Goal: Information Seeking & Learning: Check status

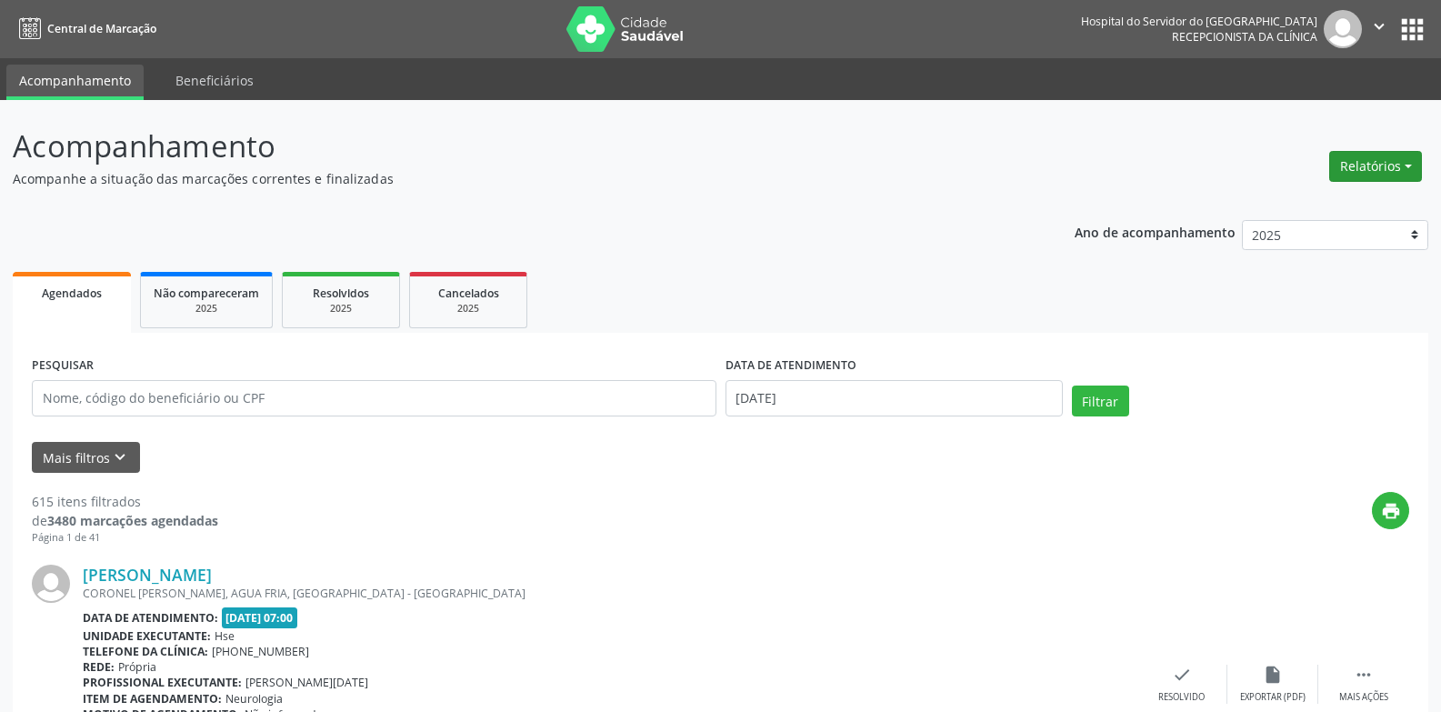
click at [1403, 158] on button "Relatórios" at bounding box center [1375, 166] width 93 height 31
click at [1282, 209] on link "Agendamentos" at bounding box center [1324, 205] width 195 height 25
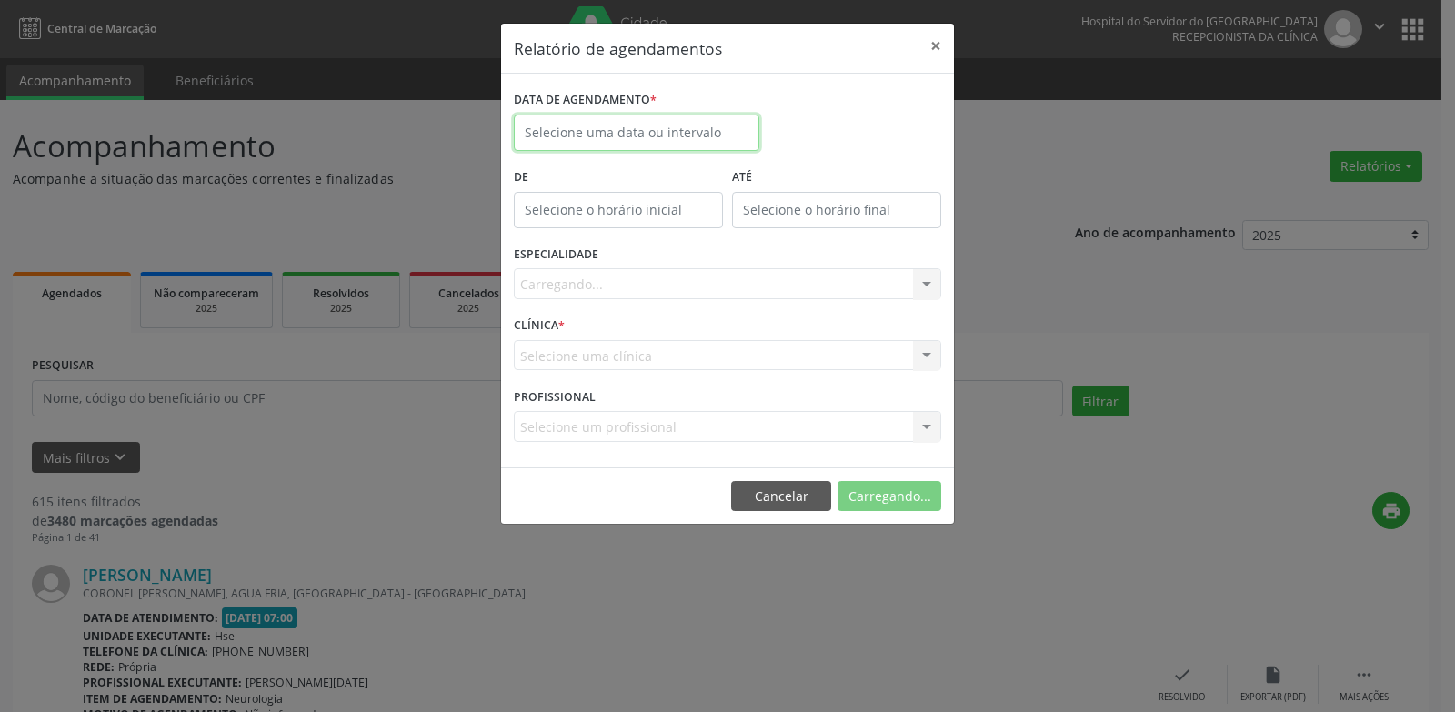
click at [593, 145] on body "Central de Marcação Hospital do Servidor do [GEOGRAPHIC_DATA] Recepcionista da …" at bounding box center [727, 356] width 1455 height 712
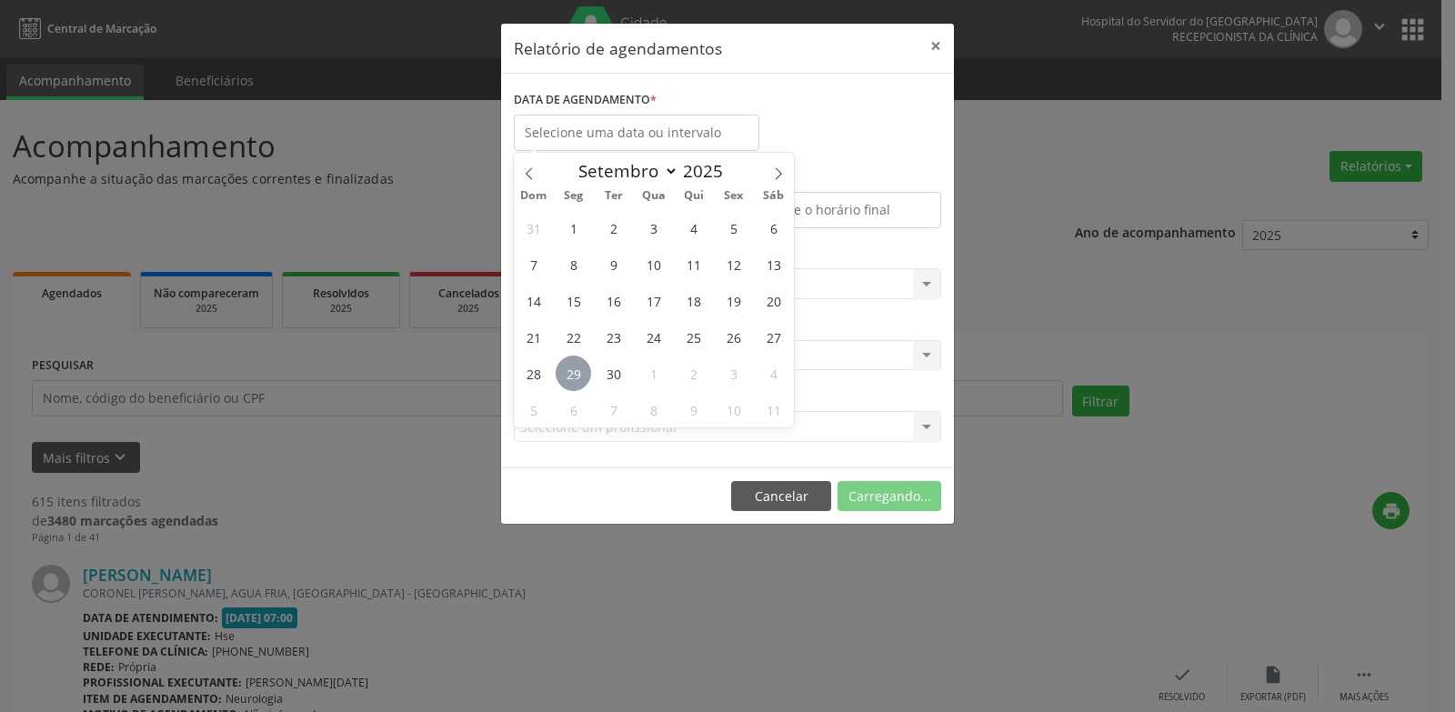
click at [584, 369] on span "29" at bounding box center [572, 372] width 35 height 35
type input "[DATE]"
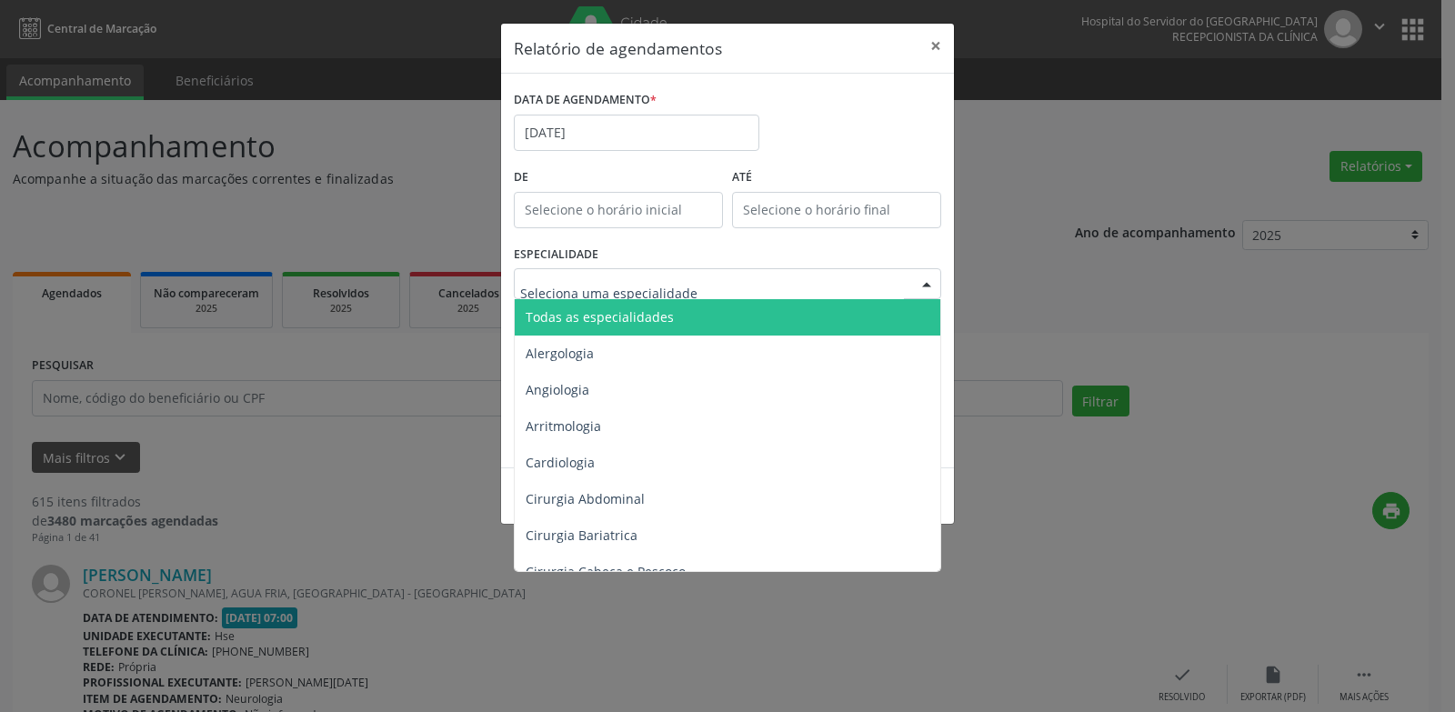
click at [640, 310] on span "Todas as especialidades" at bounding box center [599, 316] width 148 height 17
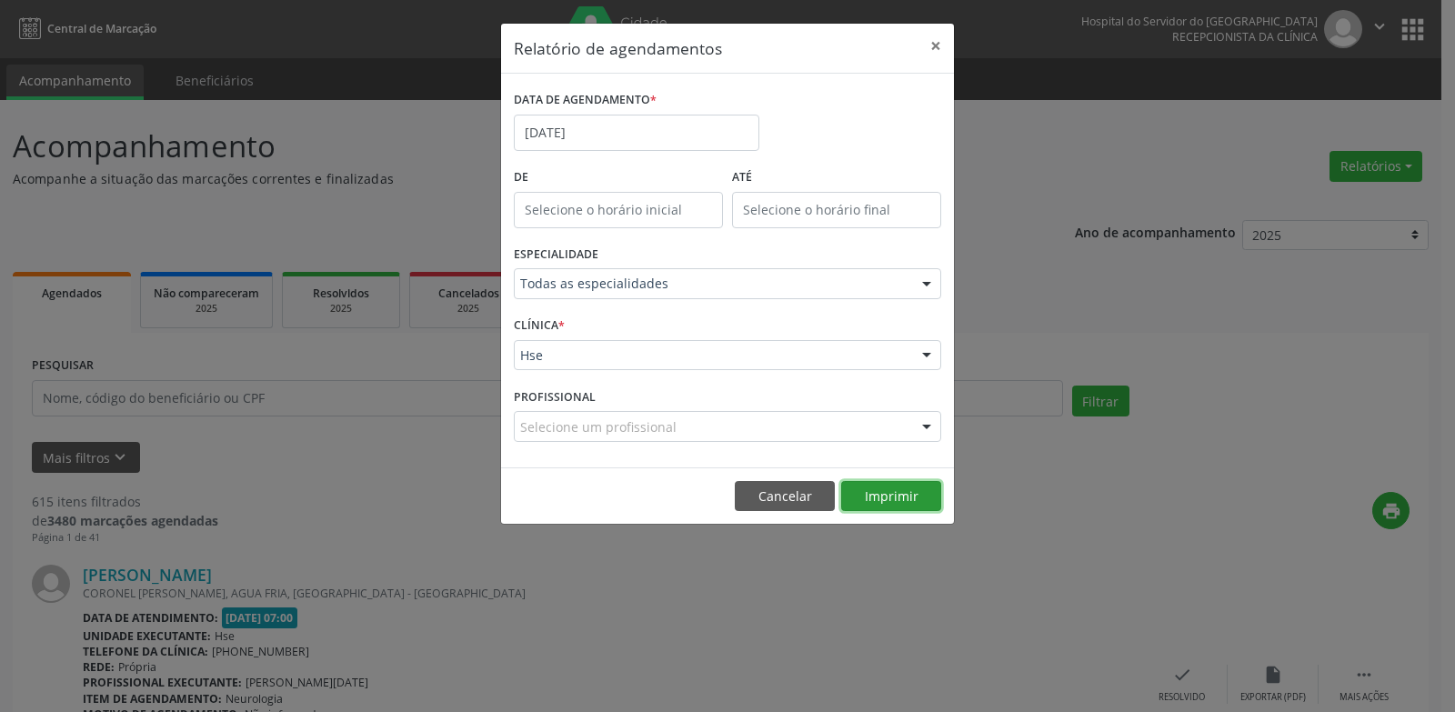
click at [879, 508] on button "Imprimir" at bounding box center [891, 496] width 100 height 31
click at [772, 504] on button "Cancelar" at bounding box center [785, 496] width 100 height 31
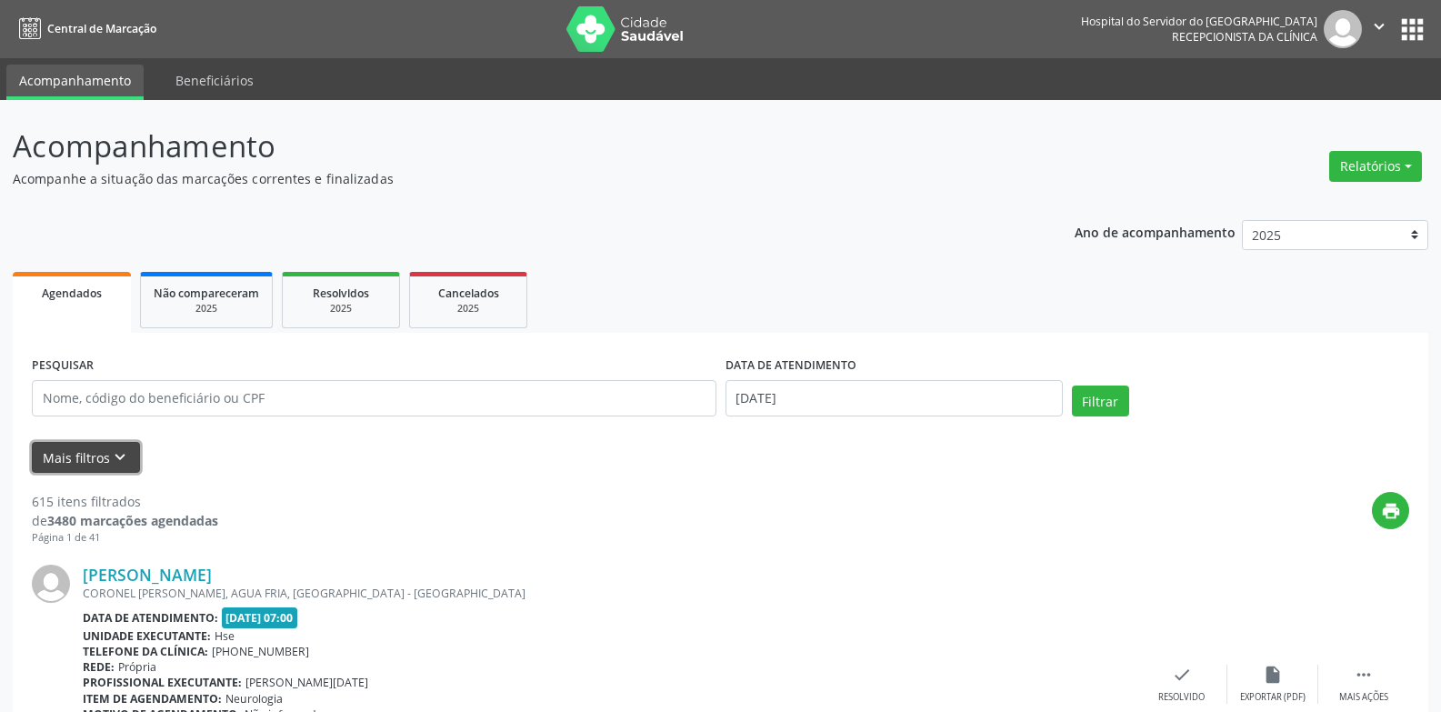
click at [76, 460] on button "Mais filtros keyboard_arrow_down" at bounding box center [86, 458] width 108 height 32
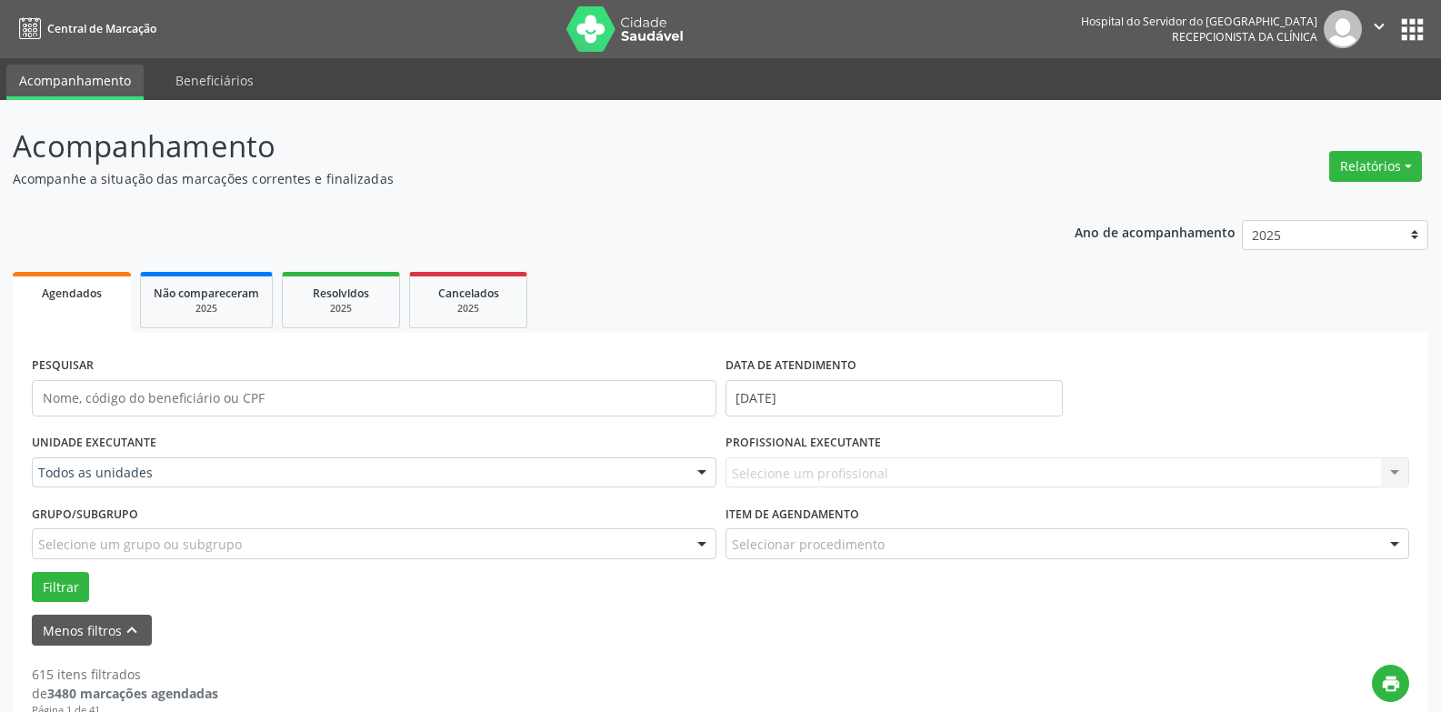
click at [145, 452] on label "UNIDADE EXECUTANTE" at bounding box center [94, 443] width 125 height 28
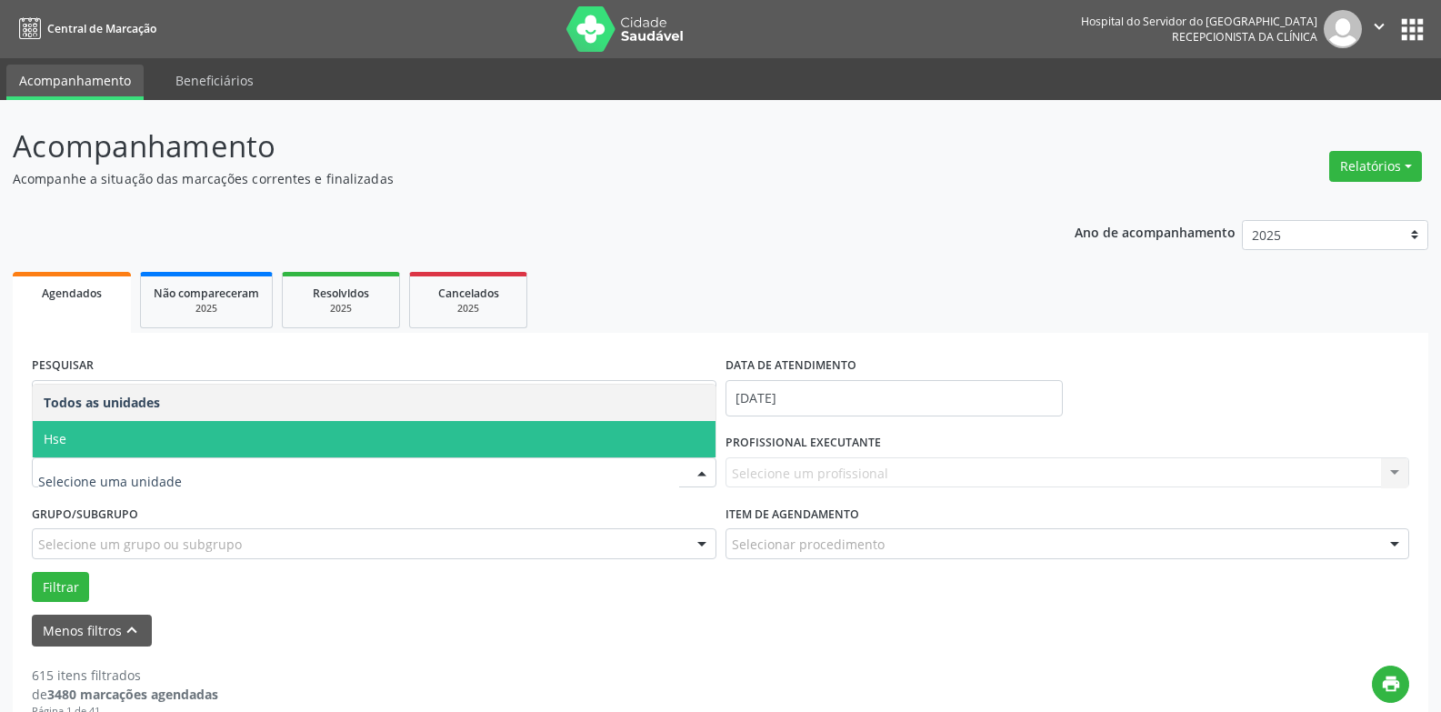
drag, startPoint x: 161, startPoint y: 436, endPoint x: 384, endPoint y: 420, distance: 223.3
click at [161, 436] on span "Hse" at bounding box center [374, 439] width 683 height 36
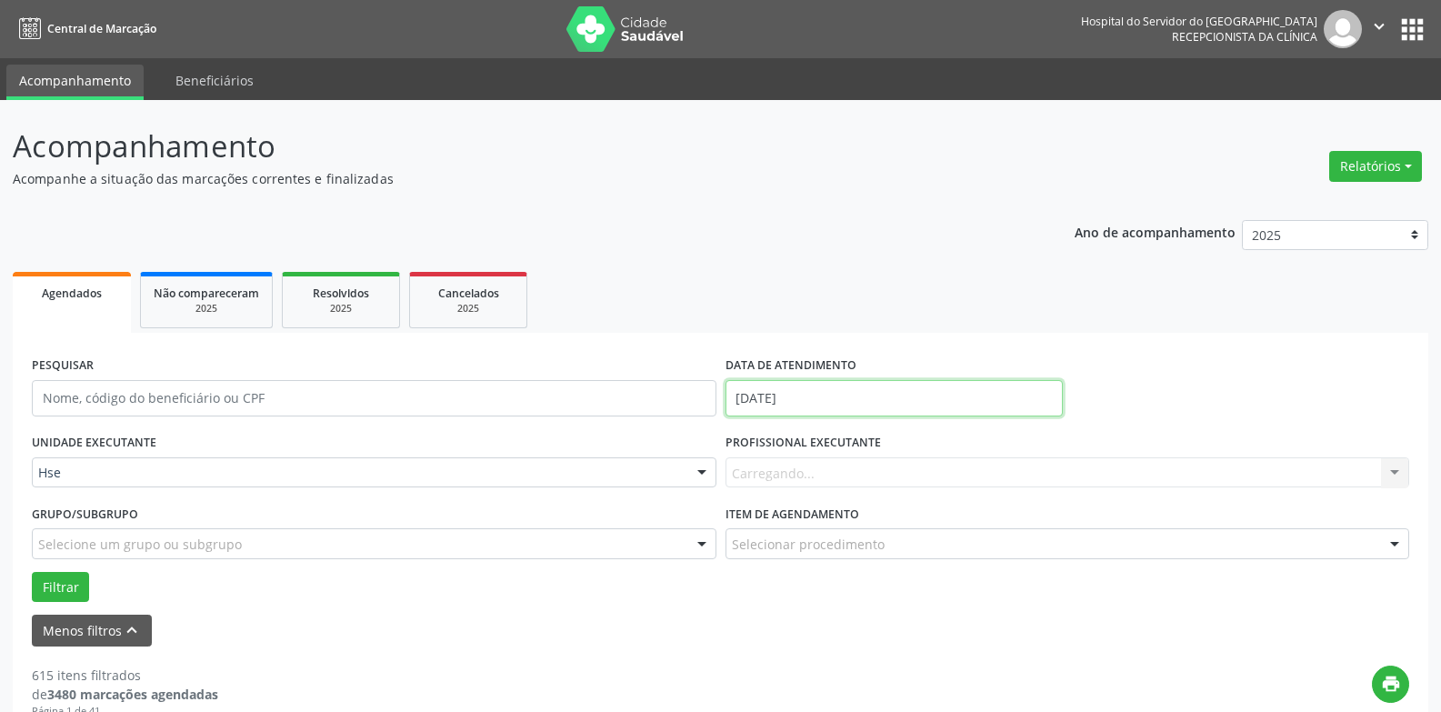
click at [828, 400] on input "[DATE]" at bounding box center [894, 398] width 337 height 36
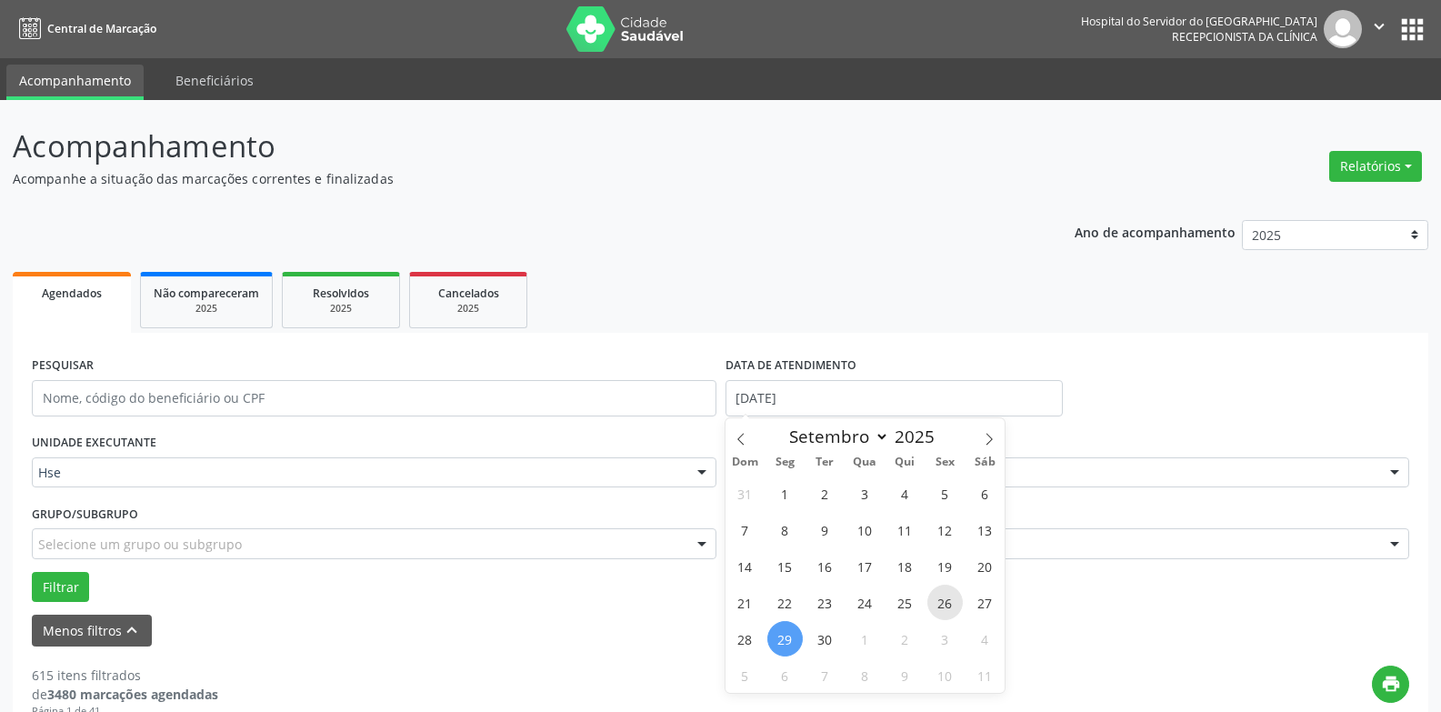
click at [941, 595] on span "26" at bounding box center [944, 602] width 35 height 35
type input "[DATE]"
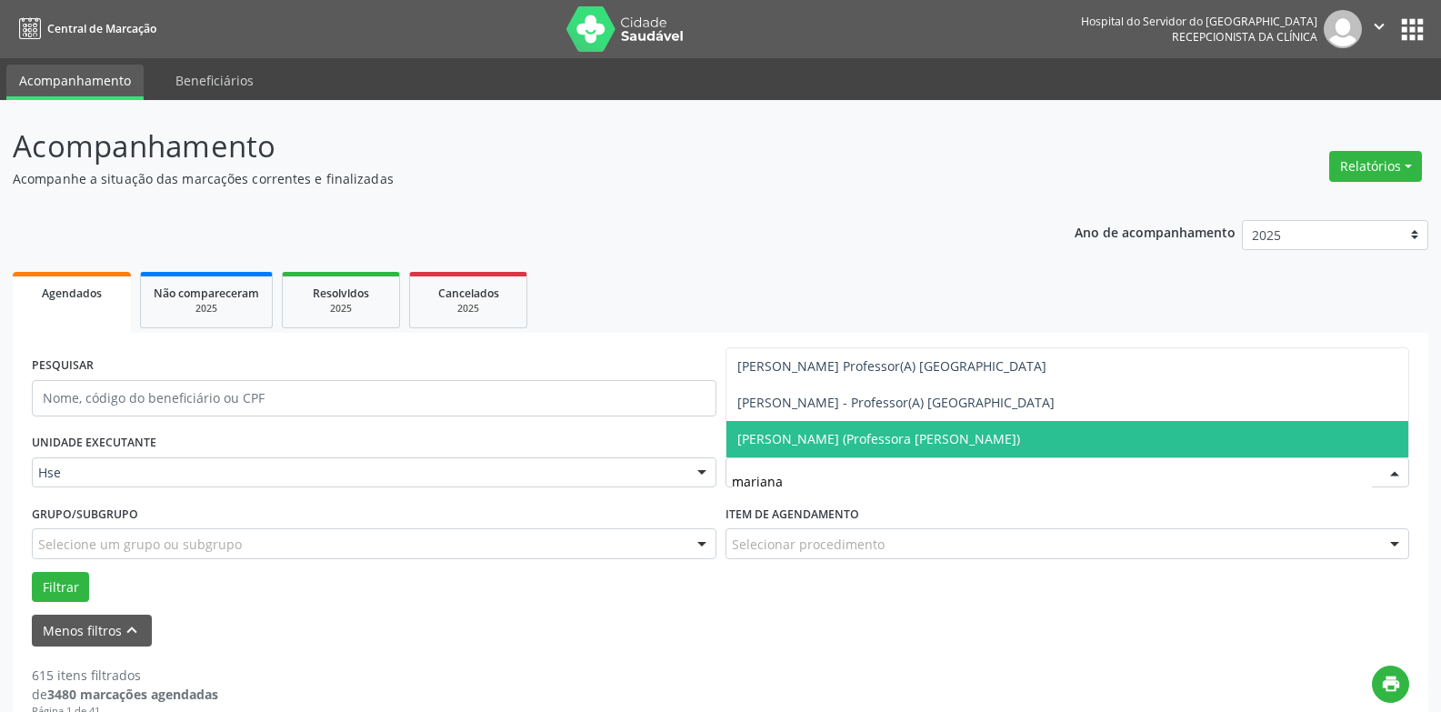
click at [777, 440] on span "[PERSON_NAME] (Professora [PERSON_NAME])" at bounding box center [878, 438] width 283 height 17
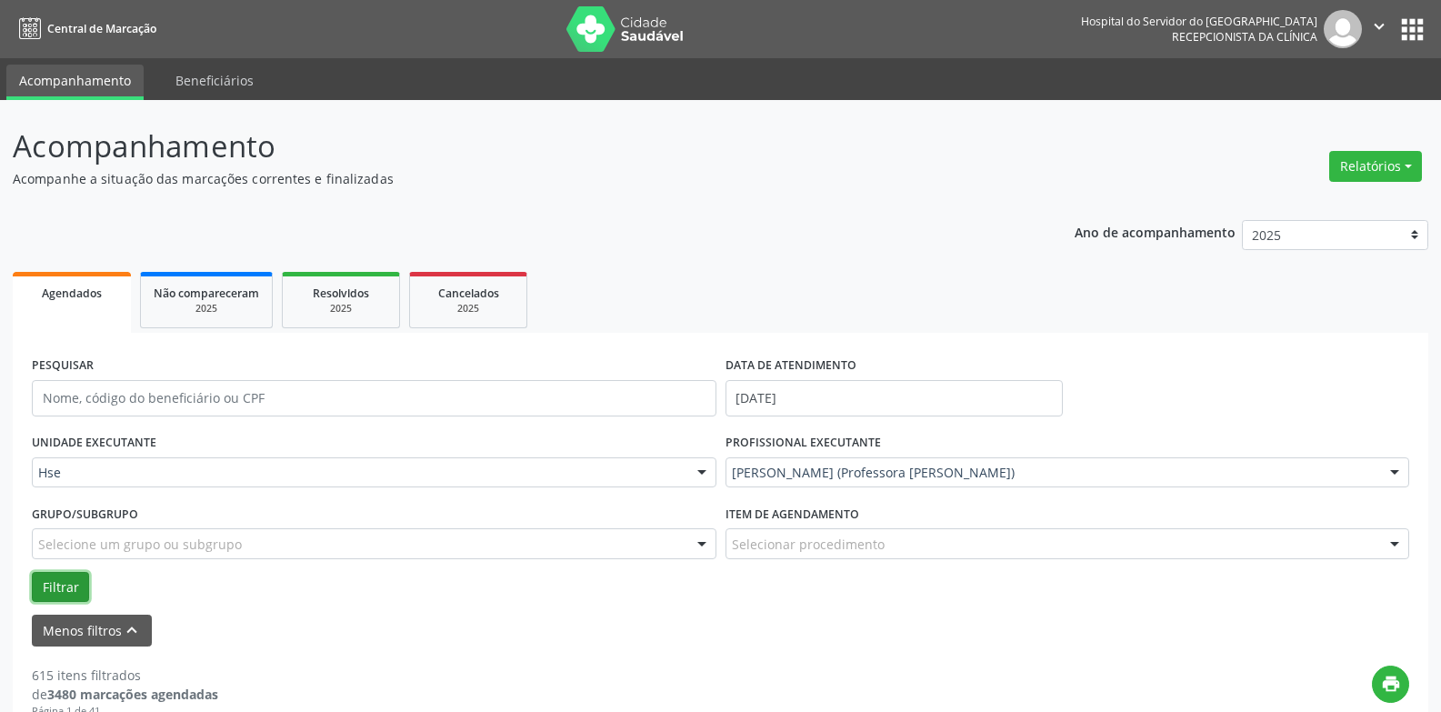
click at [72, 585] on button "Filtrar" at bounding box center [60, 587] width 57 height 31
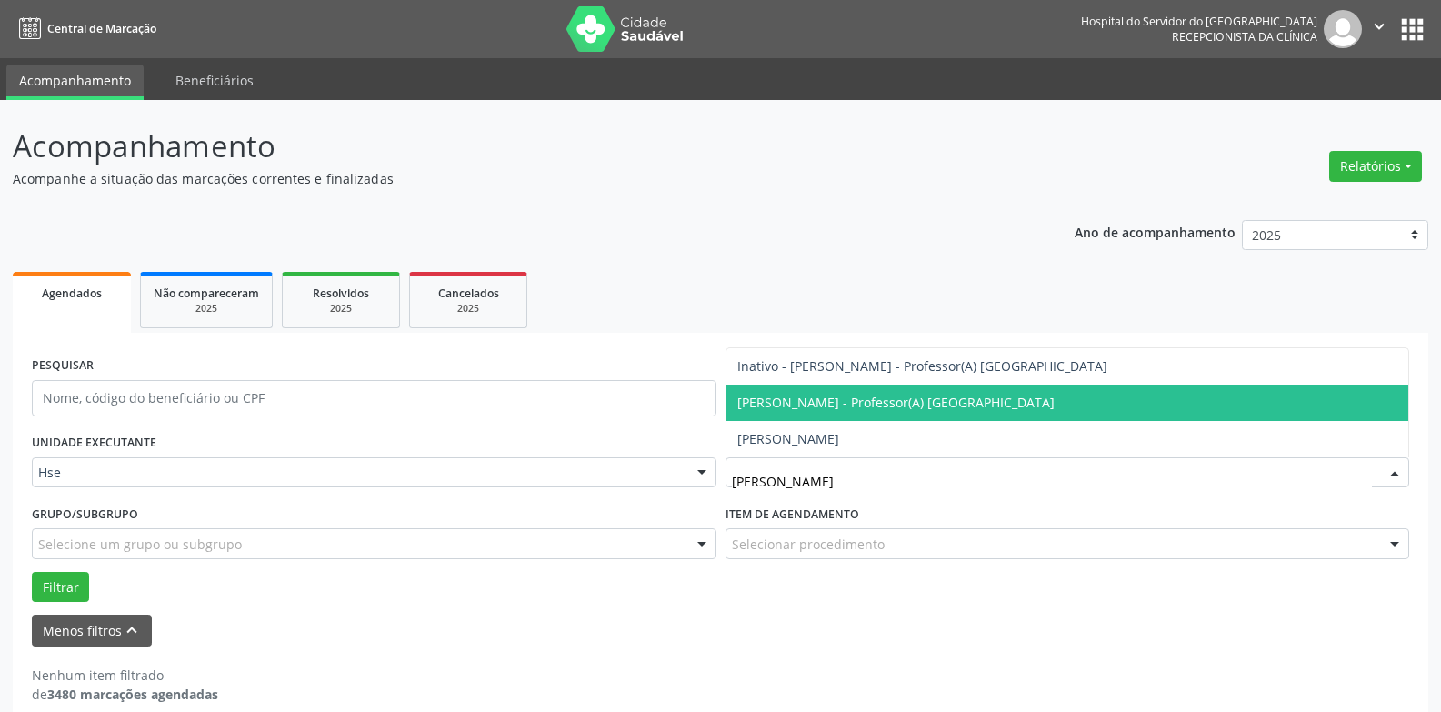
drag, startPoint x: 776, startPoint y: 405, endPoint x: 682, endPoint y: 428, distance: 97.5
click at [776, 405] on span "[PERSON_NAME] - Professor(A) [GEOGRAPHIC_DATA]" at bounding box center [895, 402] width 317 height 17
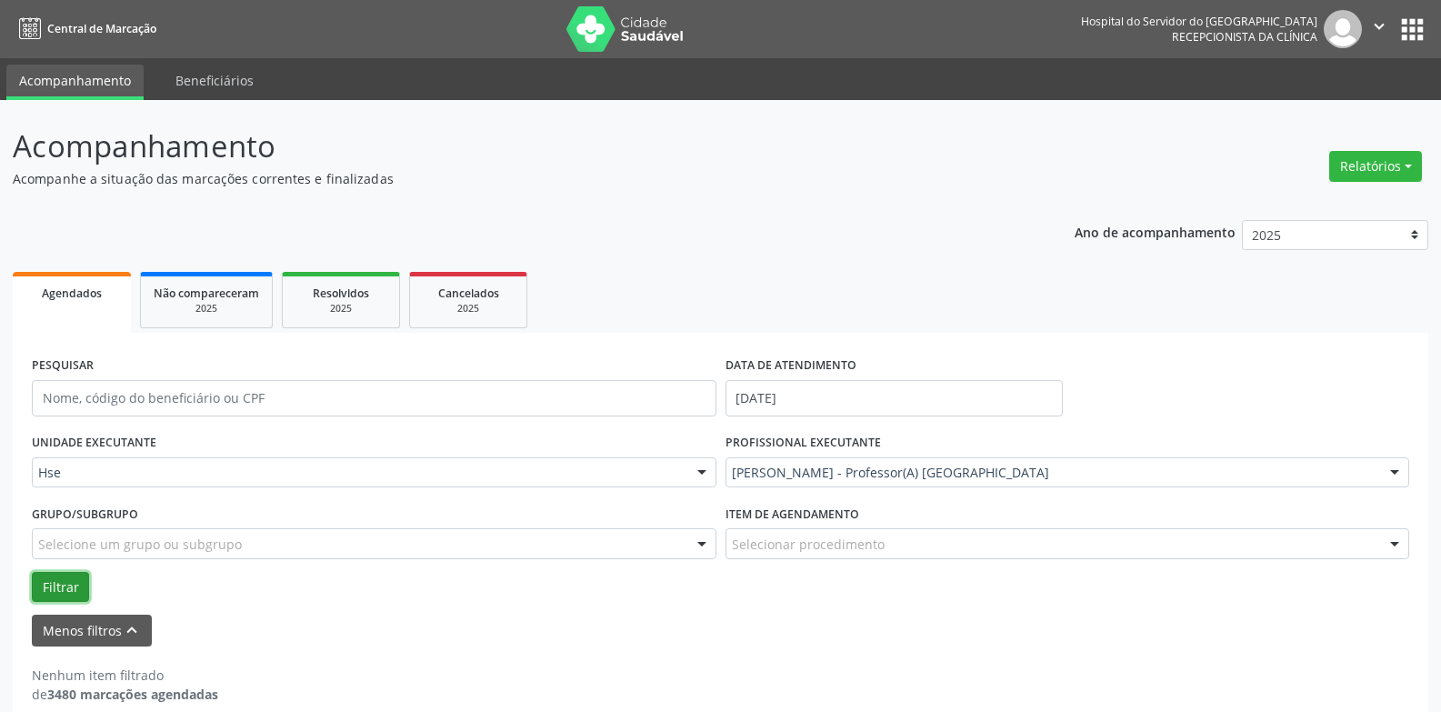
click at [54, 578] on button "Filtrar" at bounding box center [60, 587] width 57 height 31
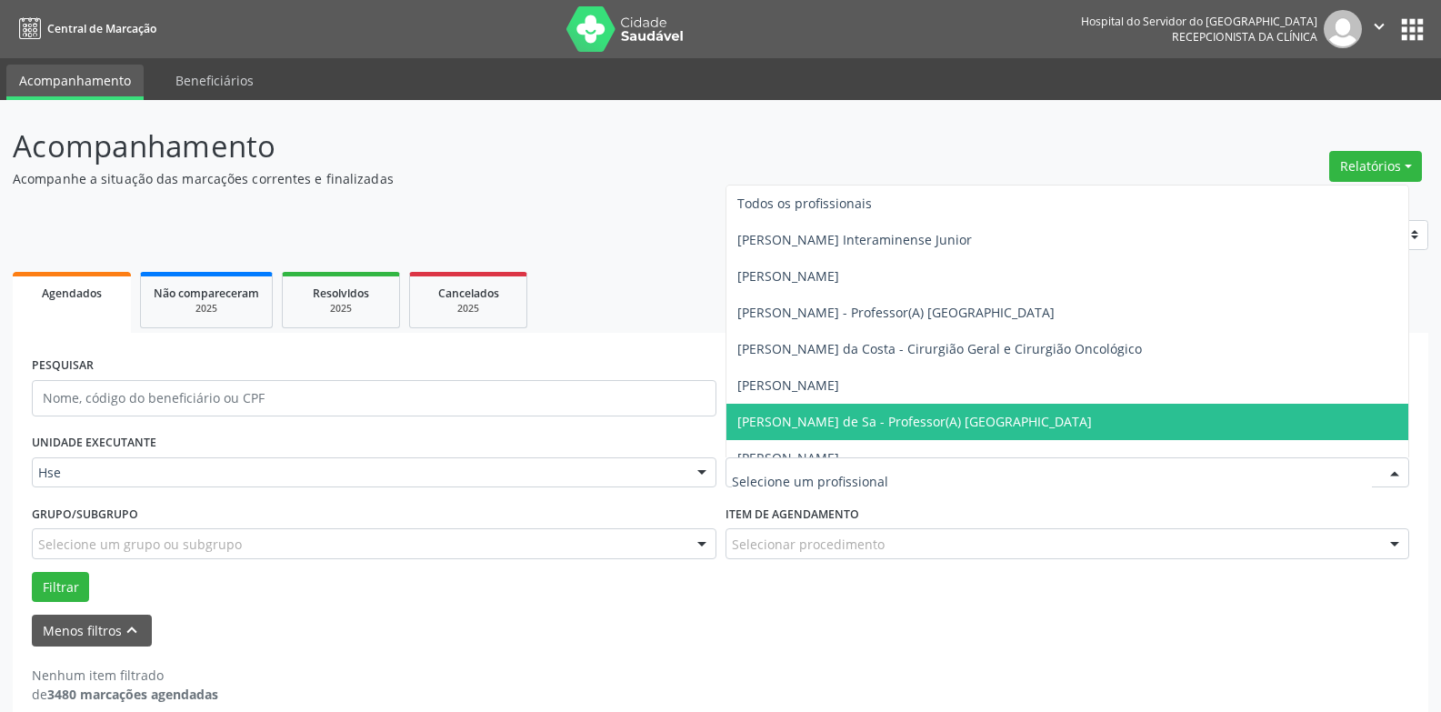
click at [789, 461] on div at bounding box center [1068, 472] width 685 height 31
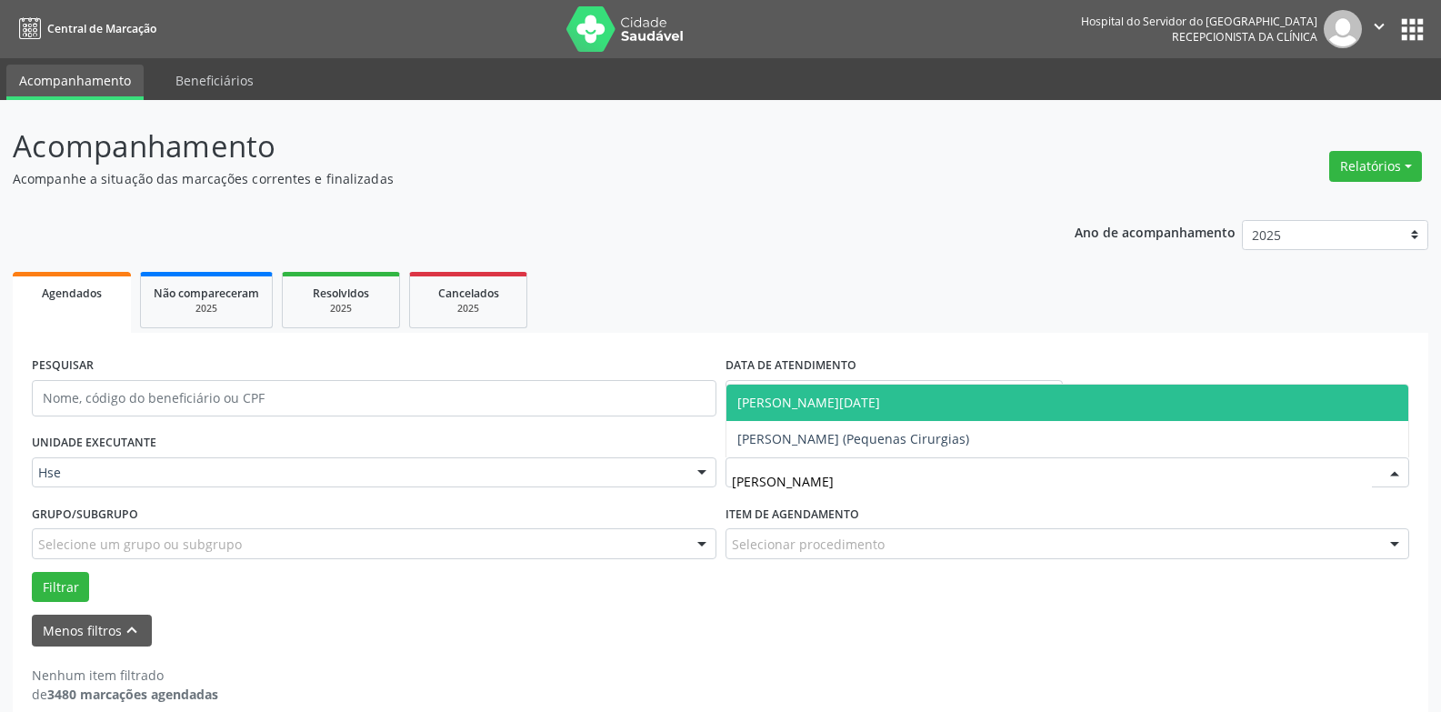
click at [786, 407] on span "[PERSON_NAME][DATE]" at bounding box center [808, 402] width 143 height 17
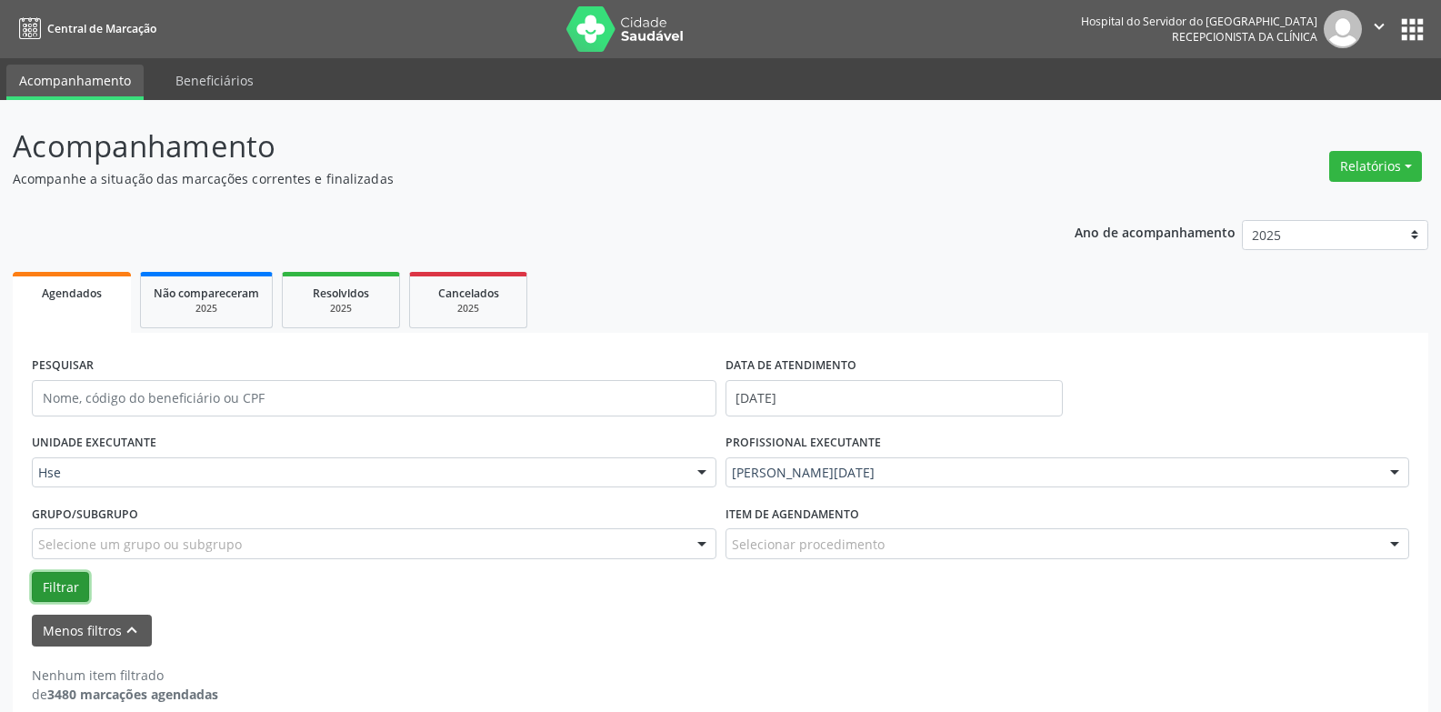
click at [73, 584] on button "Filtrar" at bounding box center [60, 587] width 57 height 31
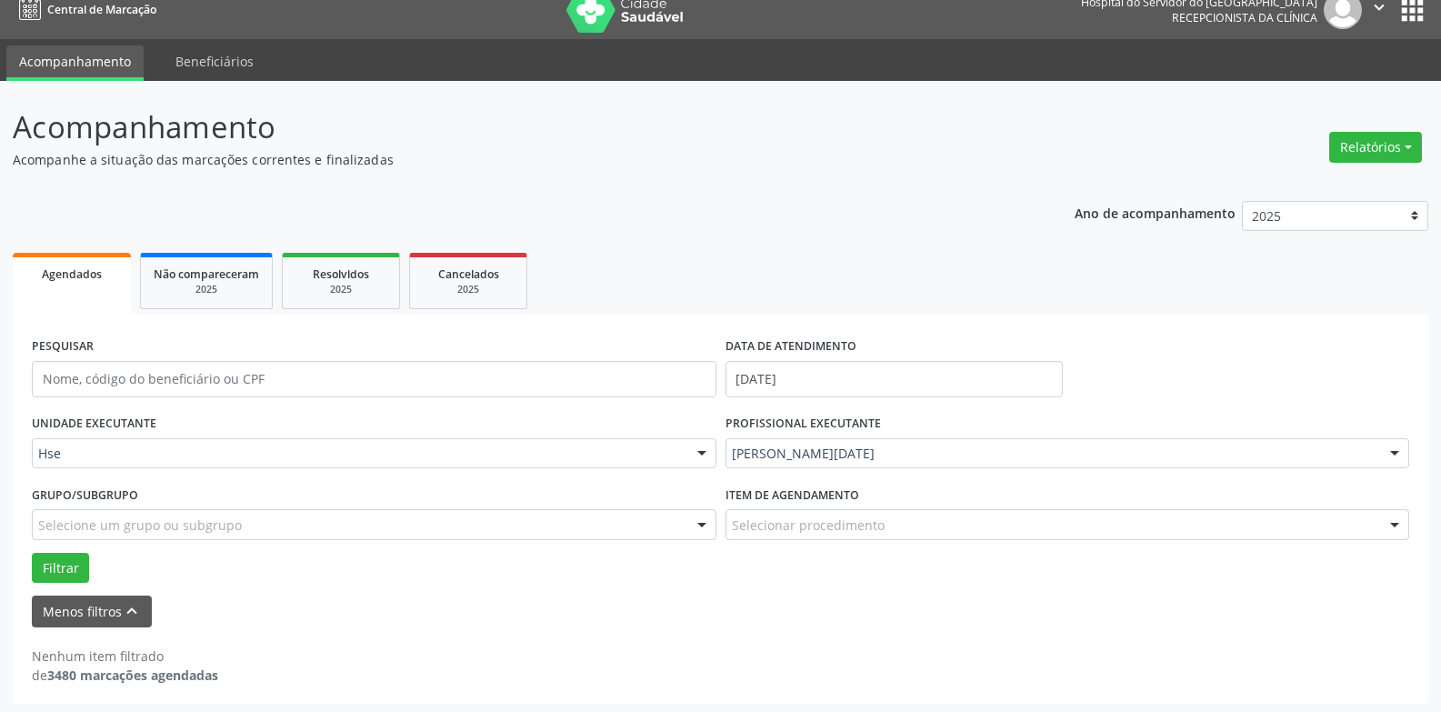
scroll to position [24, 0]
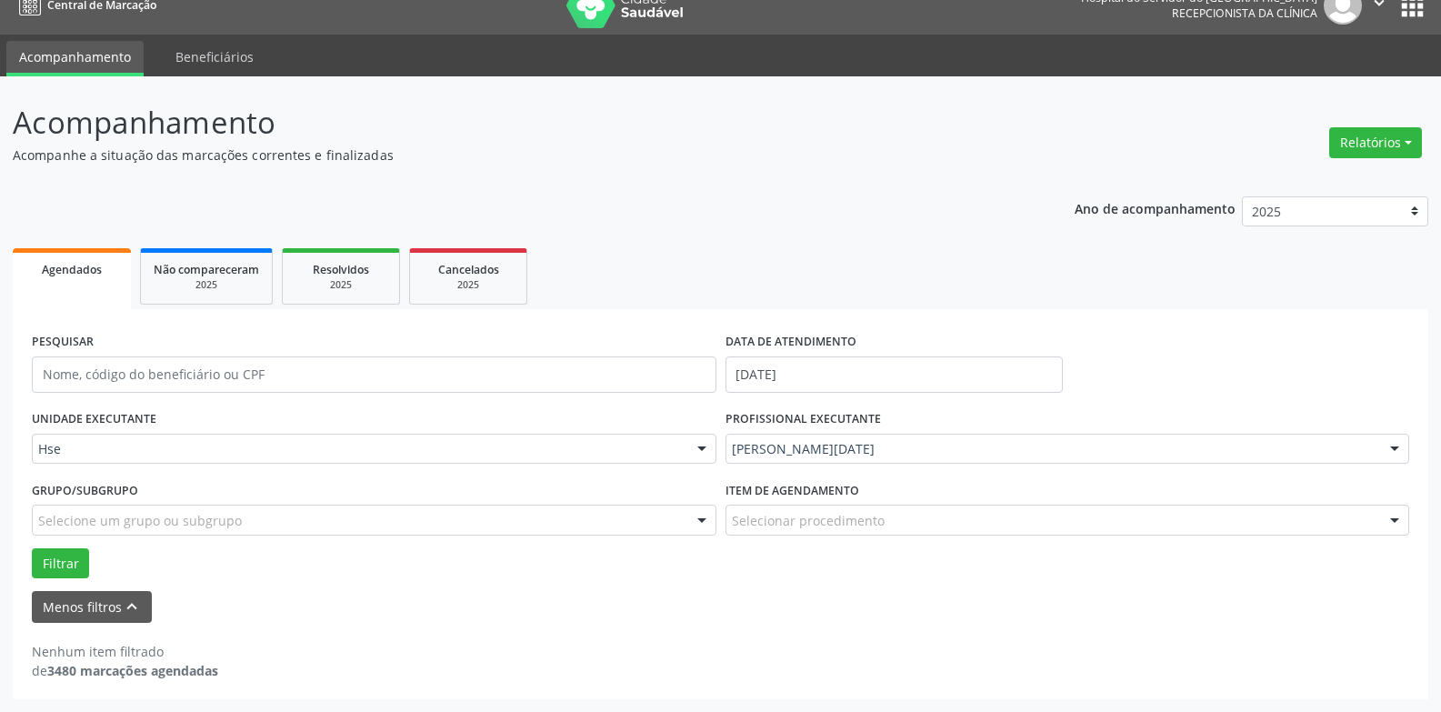
click at [936, 462] on div "[PERSON_NAME][DATE]" at bounding box center [1068, 449] width 685 height 31
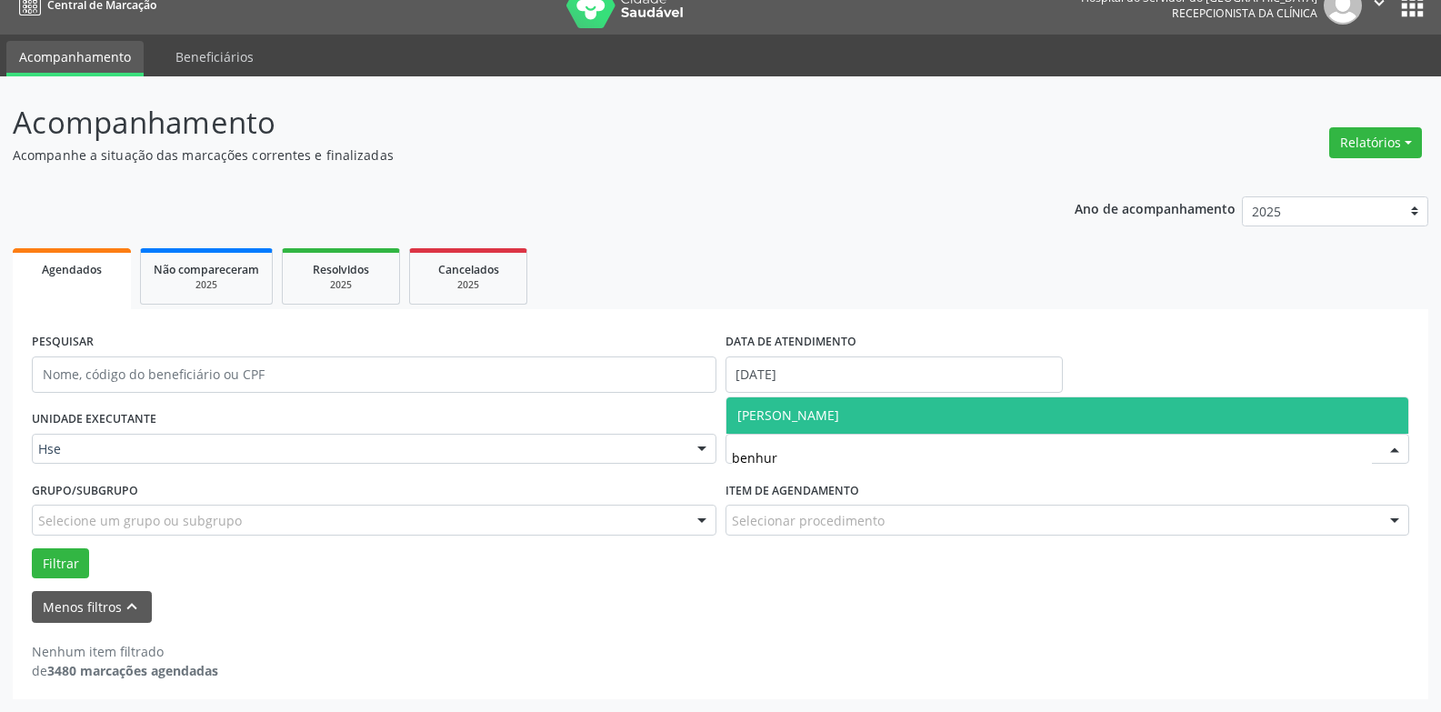
click at [910, 425] on span "[PERSON_NAME]" at bounding box center [1067, 415] width 683 height 36
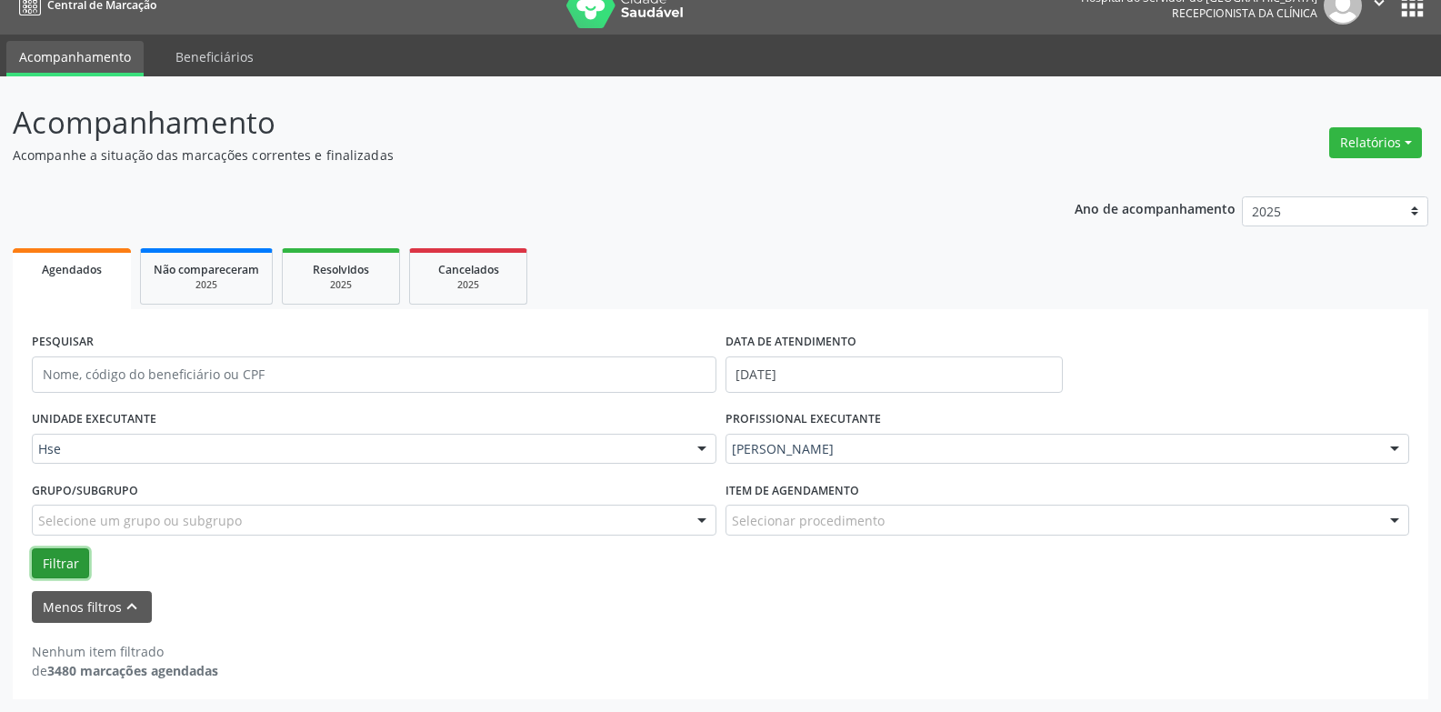
click at [55, 575] on button "Filtrar" at bounding box center [60, 563] width 57 height 31
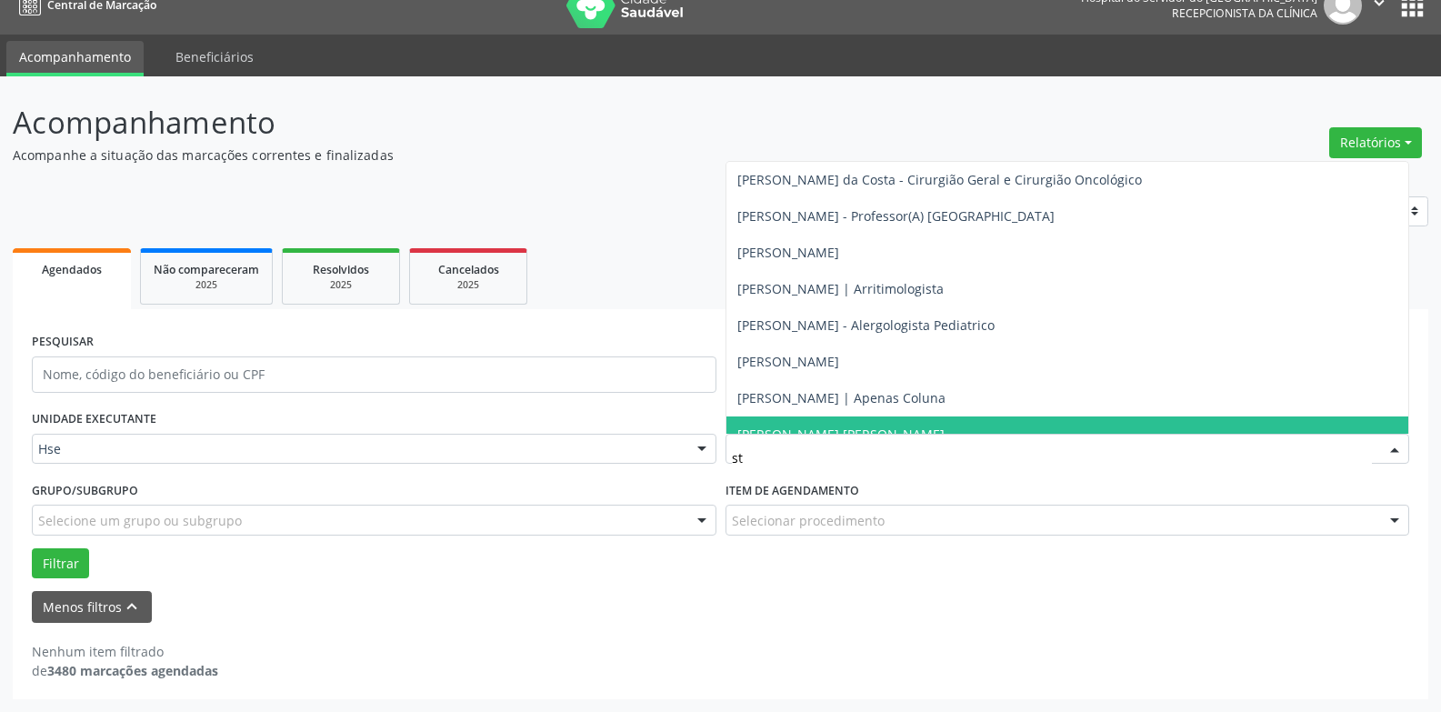
type input "ste"
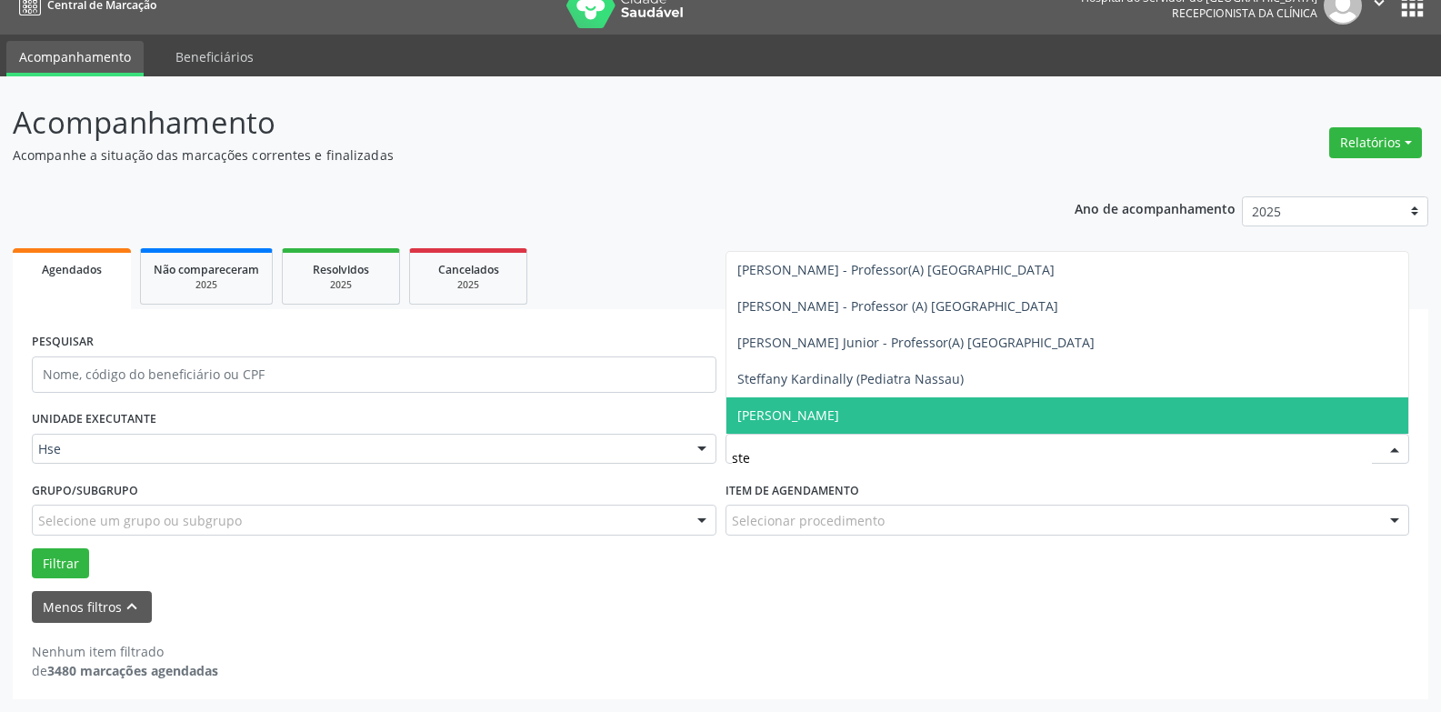
click at [806, 418] on span "[PERSON_NAME]" at bounding box center [788, 414] width 102 height 17
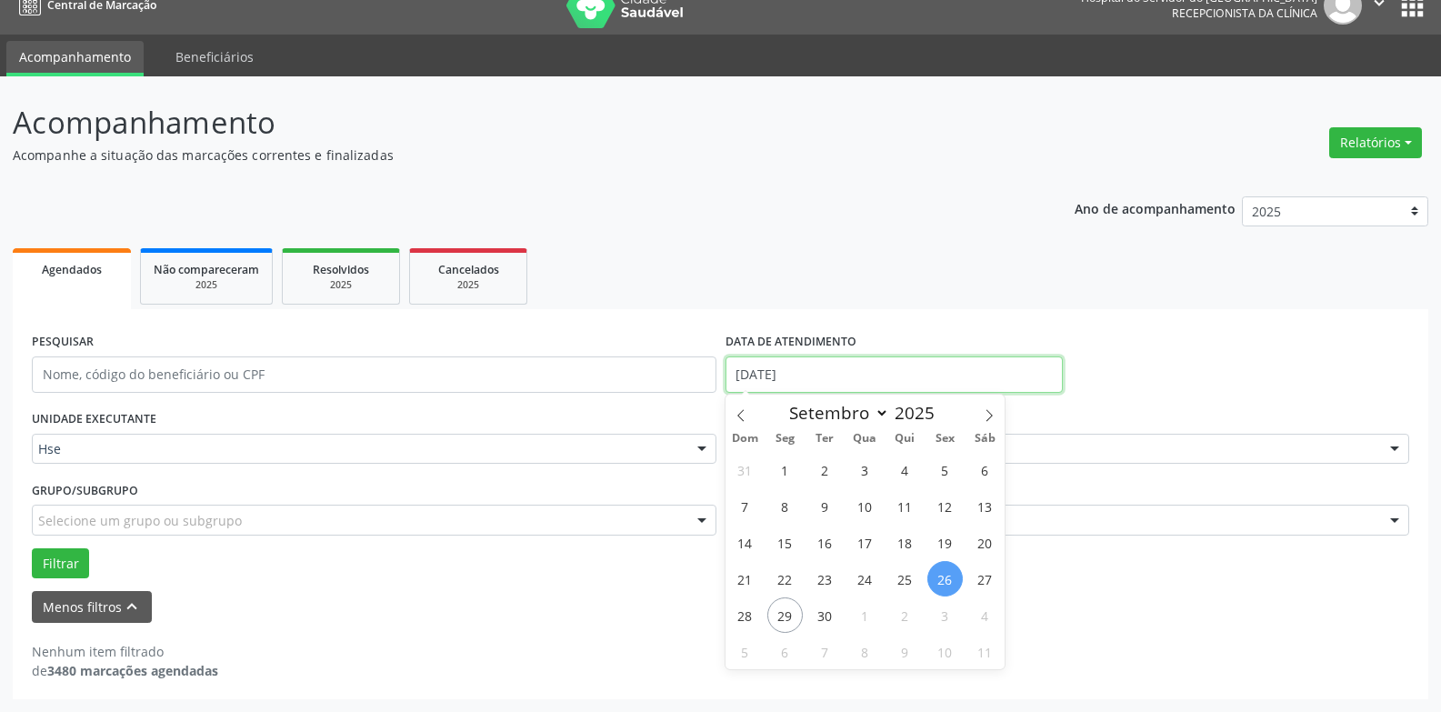
click at [795, 365] on input "[DATE]" at bounding box center [894, 374] width 337 height 36
click at [915, 585] on span "25" at bounding box center [904, 578] width 35 height 35
type input "25/09/2025"
click at [914, 585] on span "25" at bounding box center [904, 578] width 35 height 35
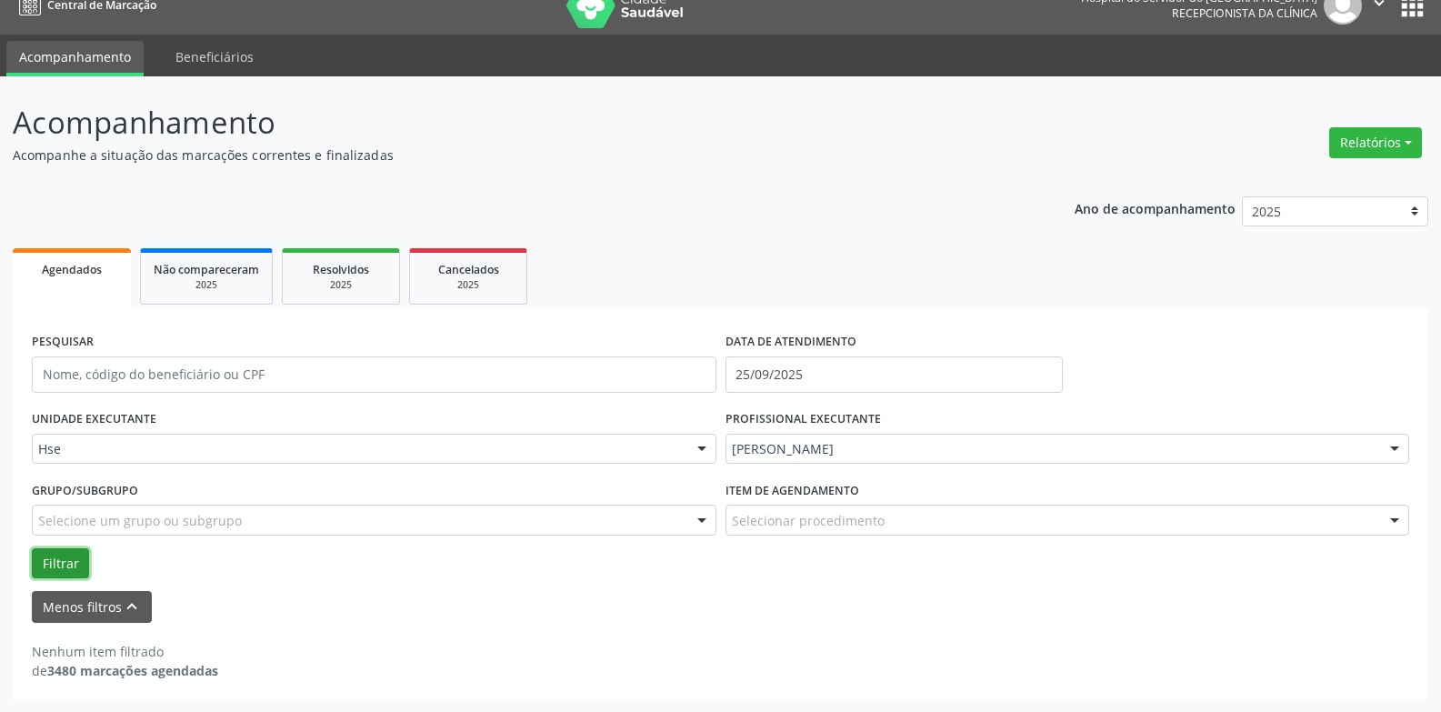
click at [77, 558] on button "Filtrar" at bounding box center [60, 563] width 57 height 31
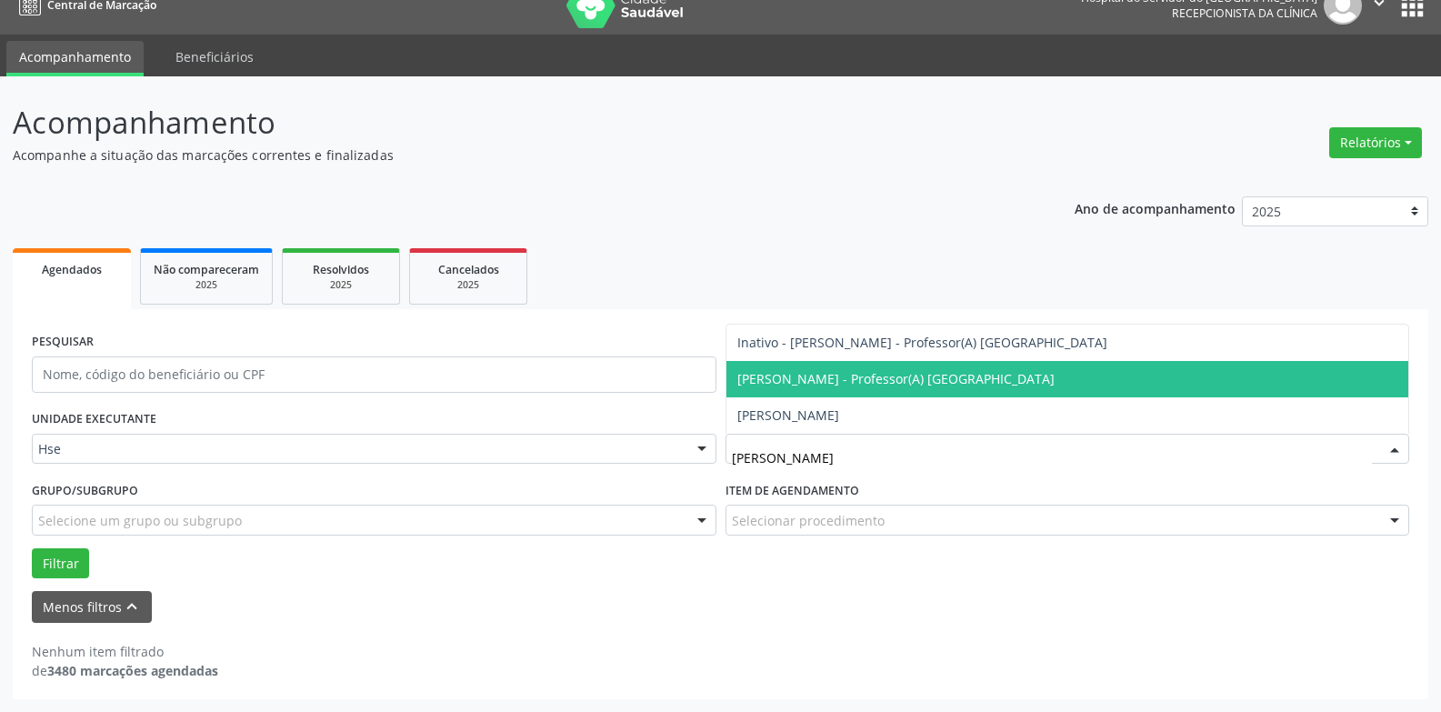
click at [849, 371] on span "[PERSON_NAME] - Professor(A) [GEOGRAPHIC_DATA]" at bounding box center [895, 378] width 317 height 17
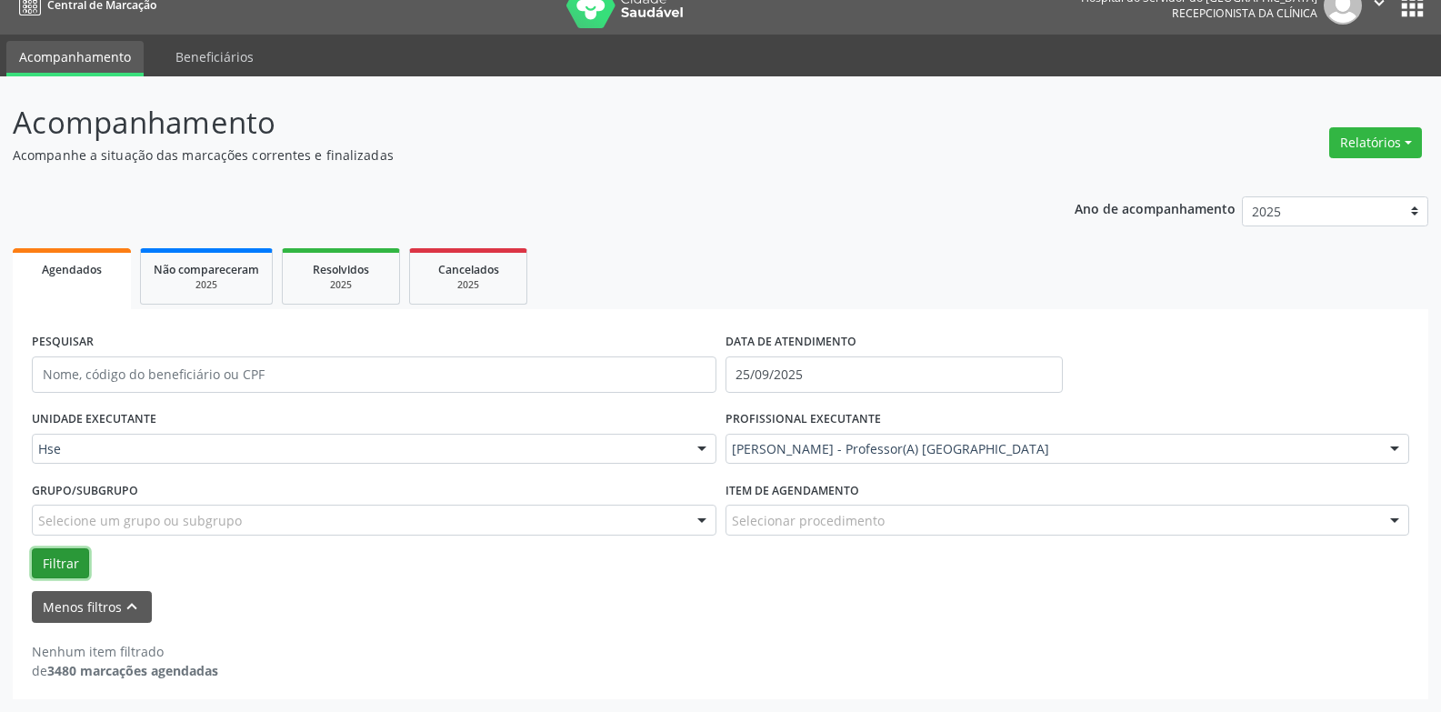
click at [84, 566] on button "Filtrar" at bounding box center [60, 563] width 57 height 31
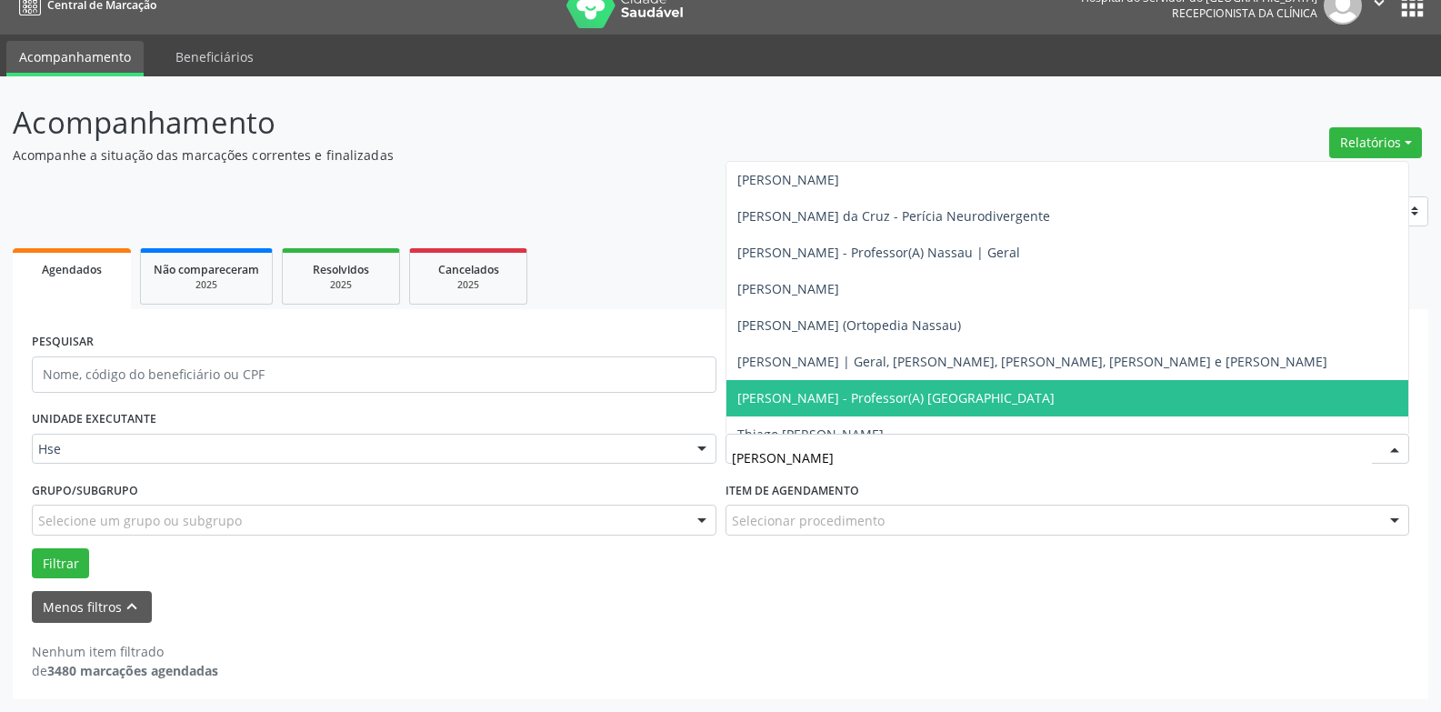
click at [910, 395] on span "[PERSON_NAME] - Professor(A) [GEOGRAPHIC_DATA]" at bounding box center [895, 397] width 317 height 17
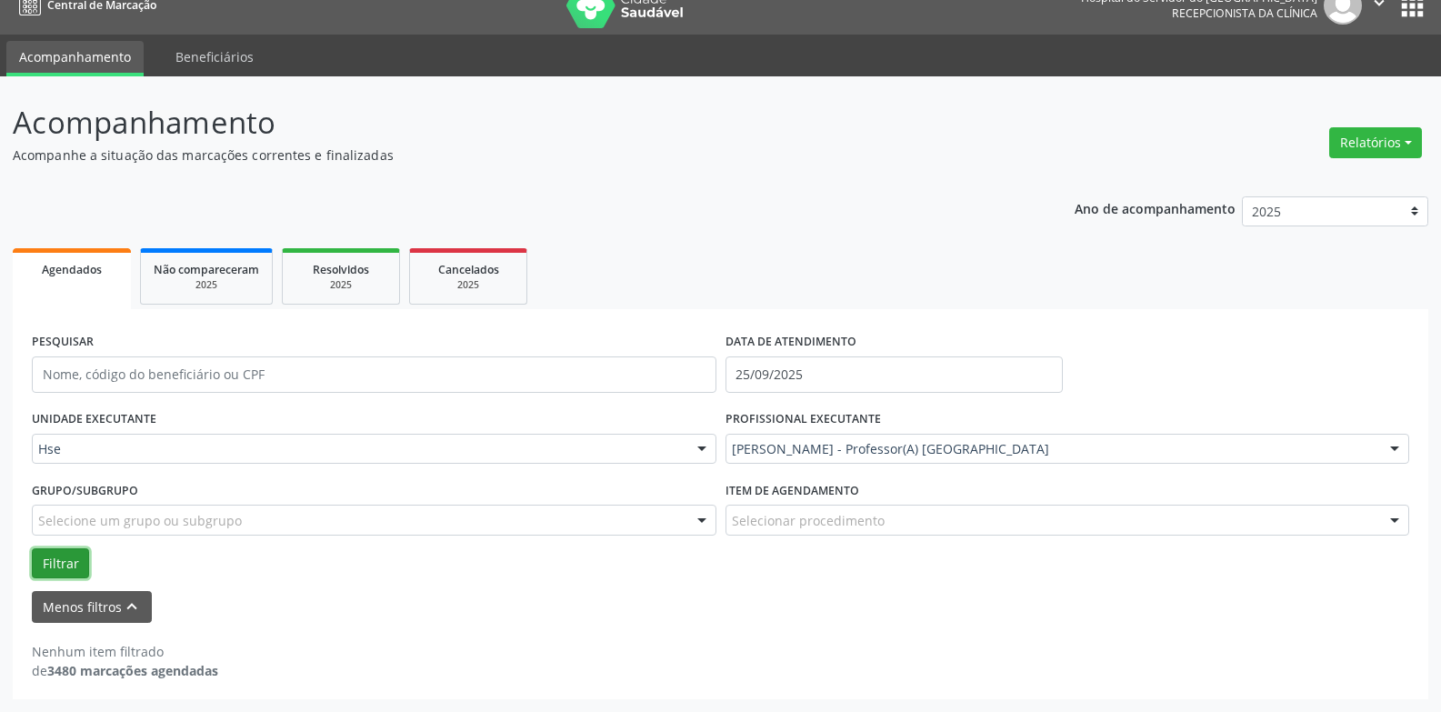
click at [67, 562] on button "Filtrar" at bounding box center [60, 563] width 57 height 31
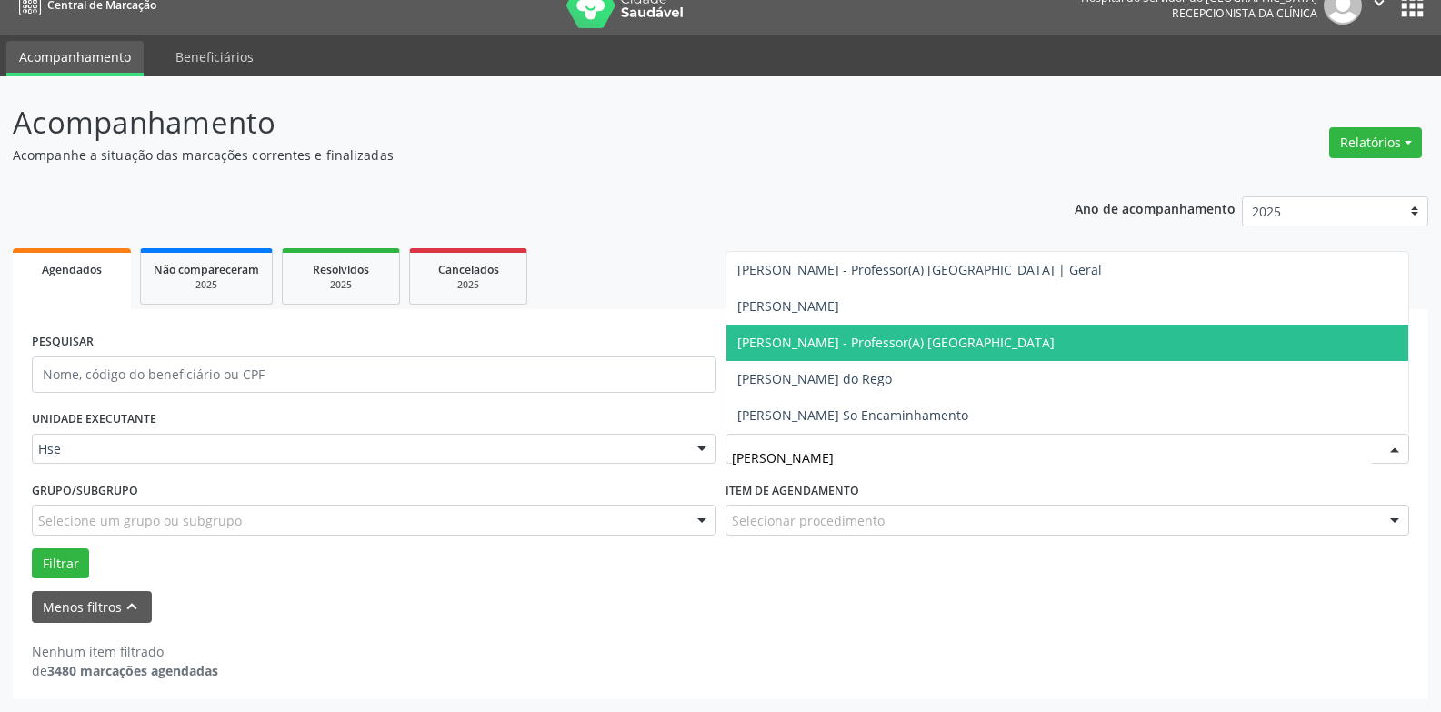
click at [863, 350] on span "[PERSON_NAME] - Professor(A) [GEOGRAPHIC_DATA]" at bounding box center [895, 342] width 317 height 17
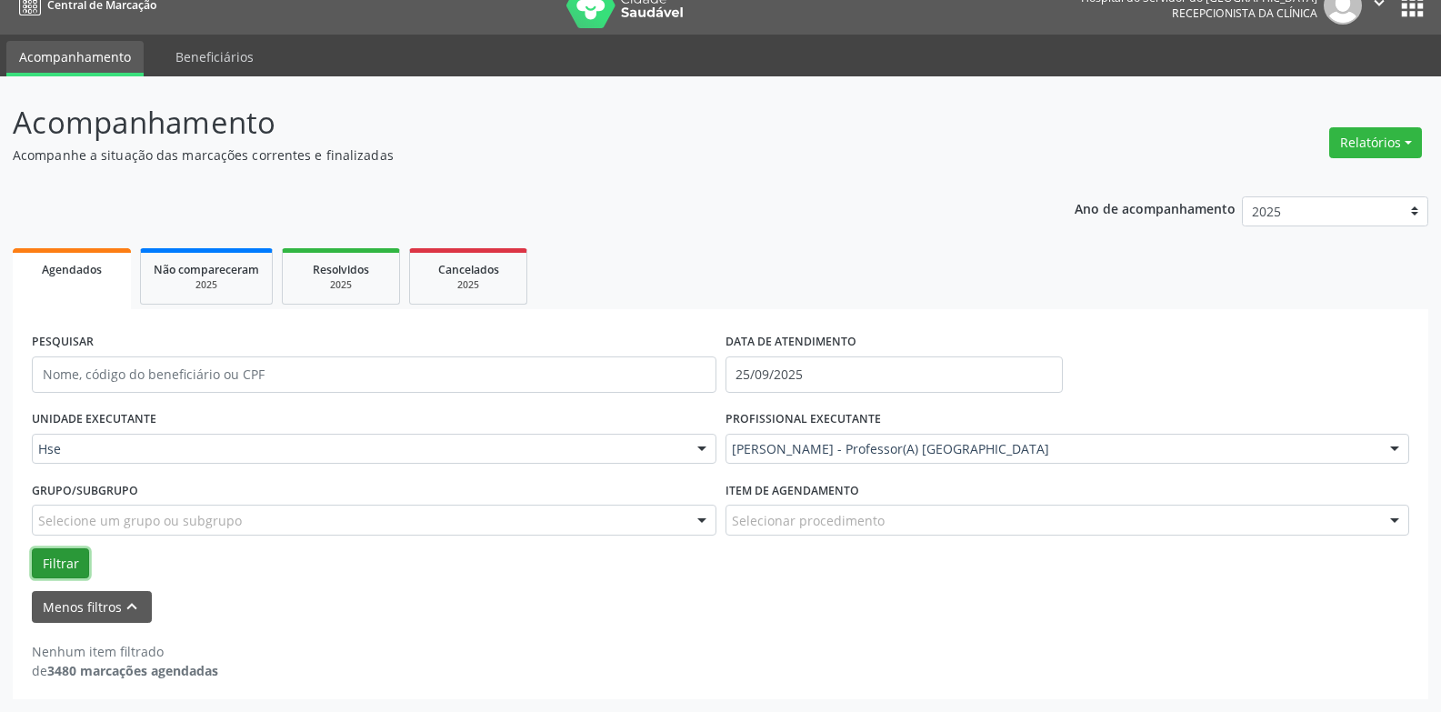
click at [35, 566] on button "Filtrar" at bounding box center [60, 563] width 57 height 31
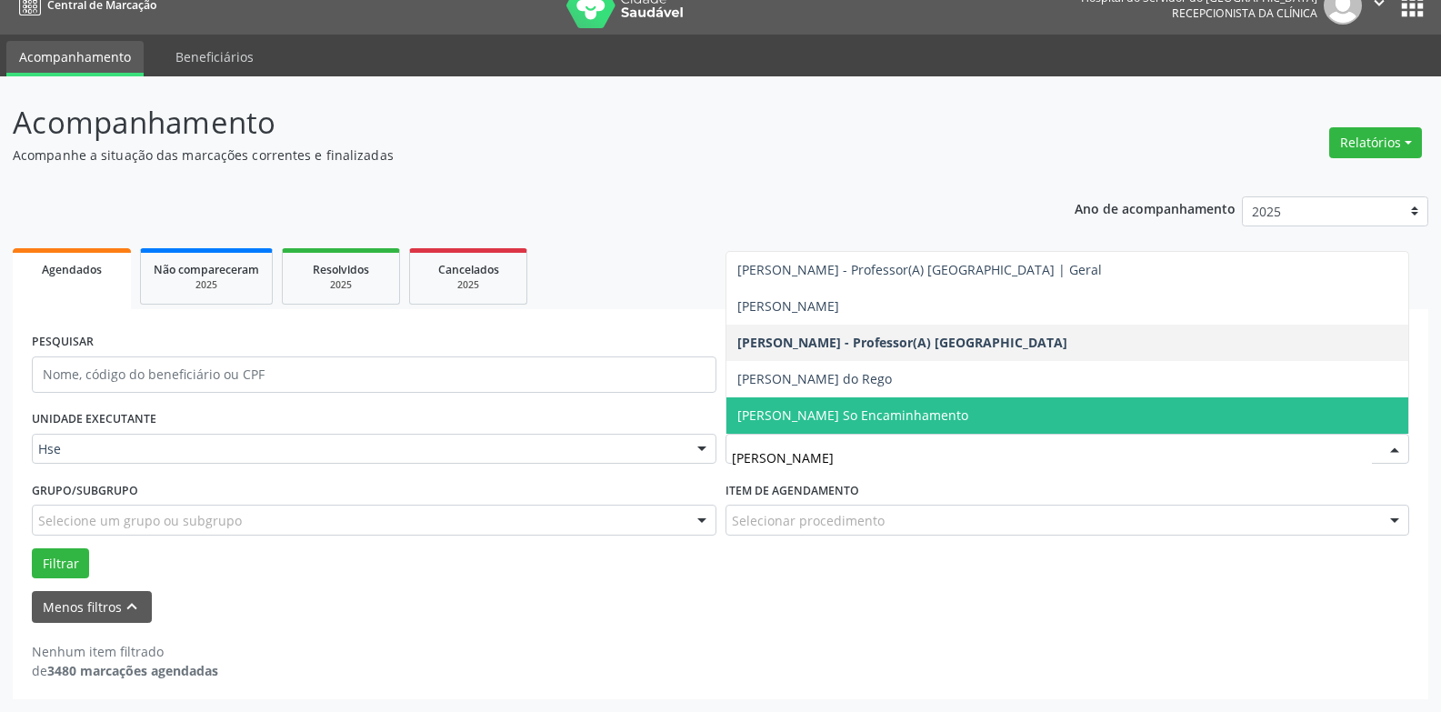
click at [814, 417] on span "[PERSON_NAME] So Encaminhamento" at bounding box center [852, 414] width 231 height 17
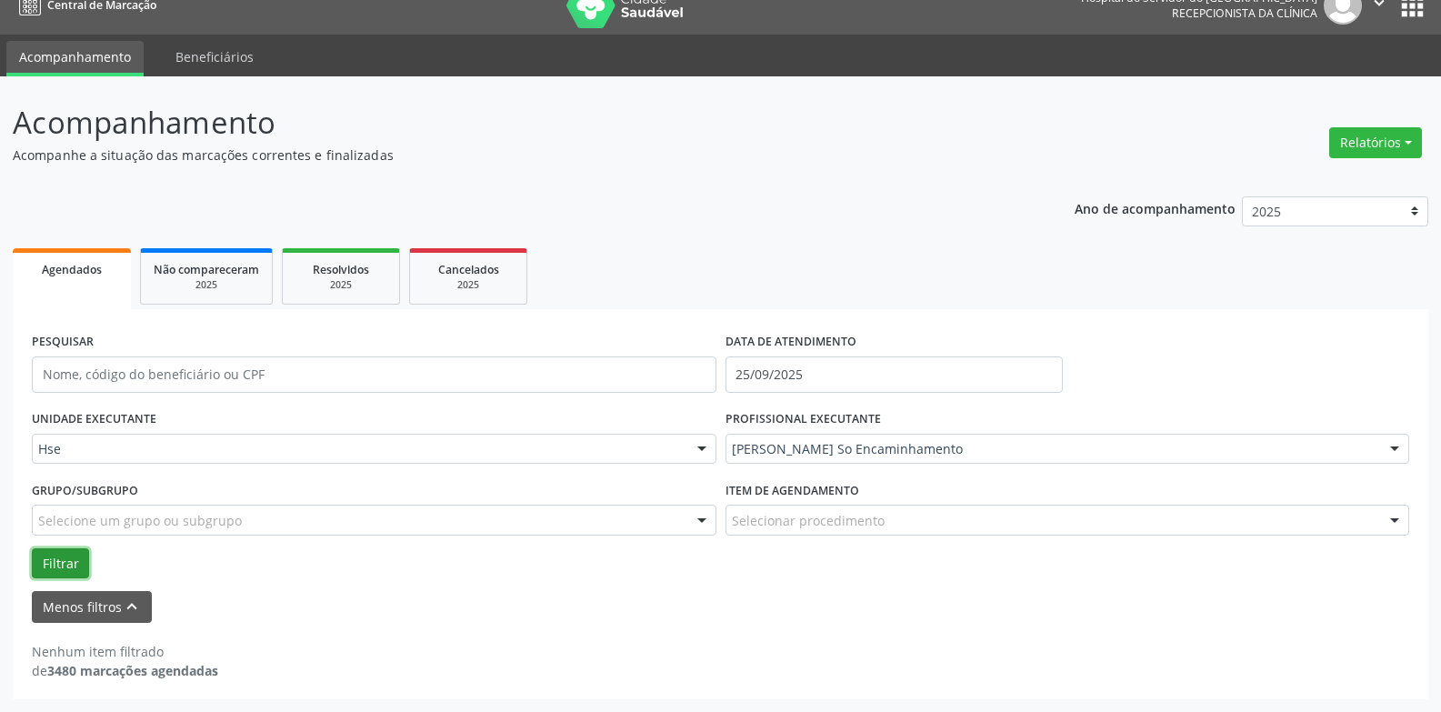
click at [55, 558] on button "Filtrar" at bounding box center [60, 563] width 57 height 31
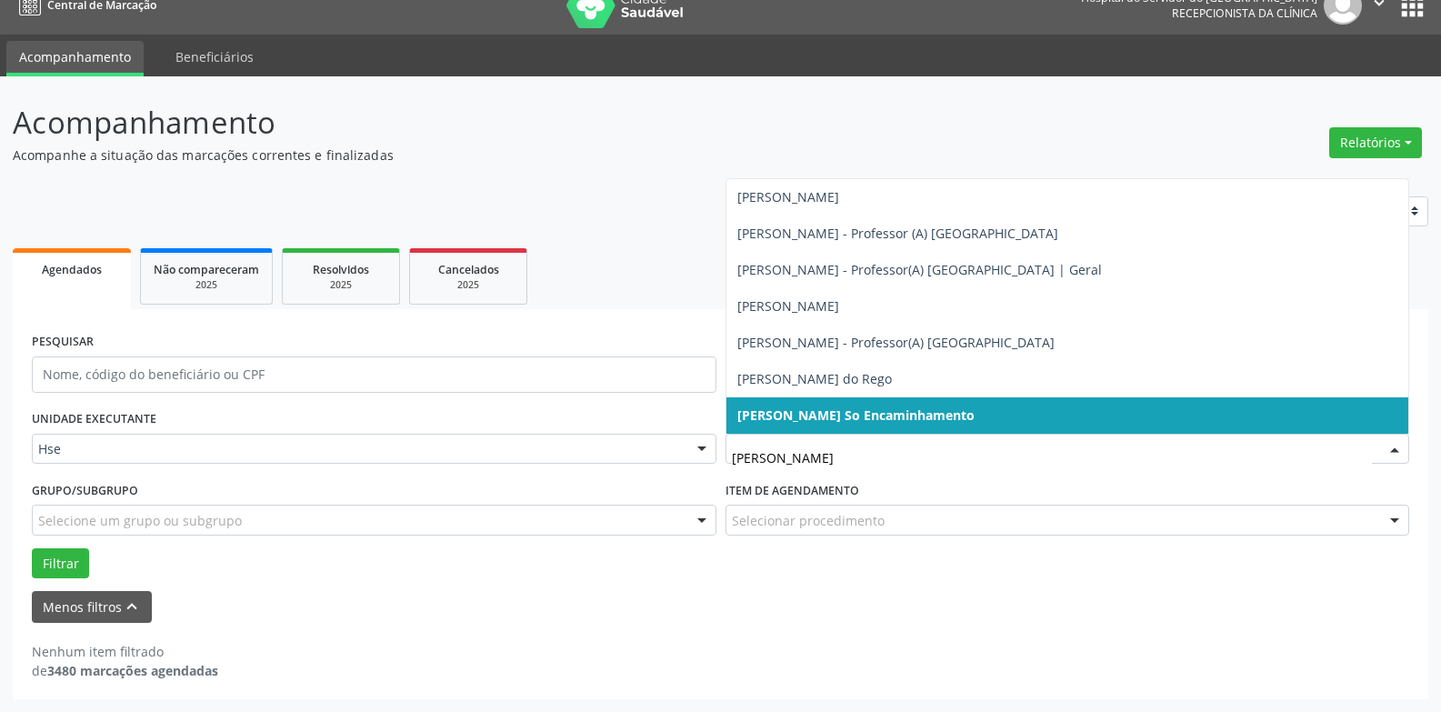
type input "[PERSON_NAME]"
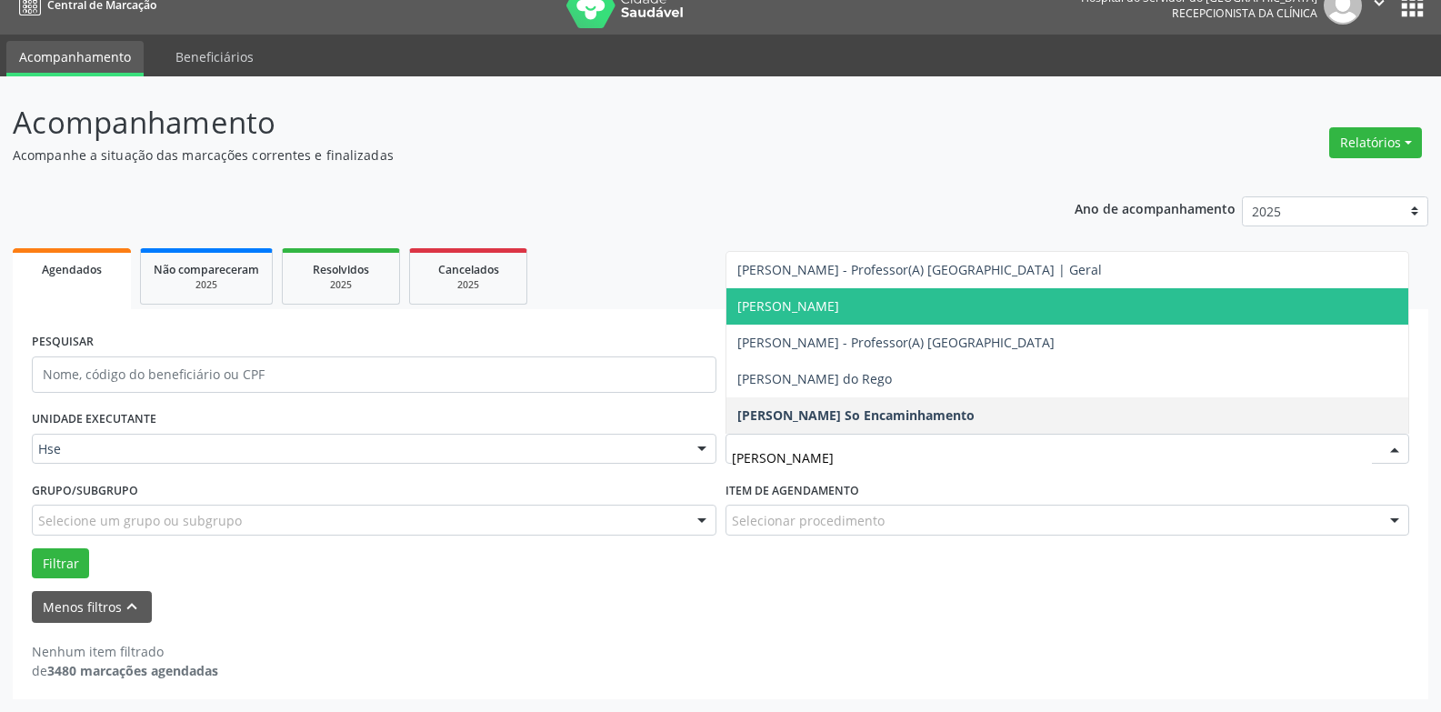
click at [839, 303] on span "[PERSON_NAME]" at bounding box center [788, 305] width 102 height 17
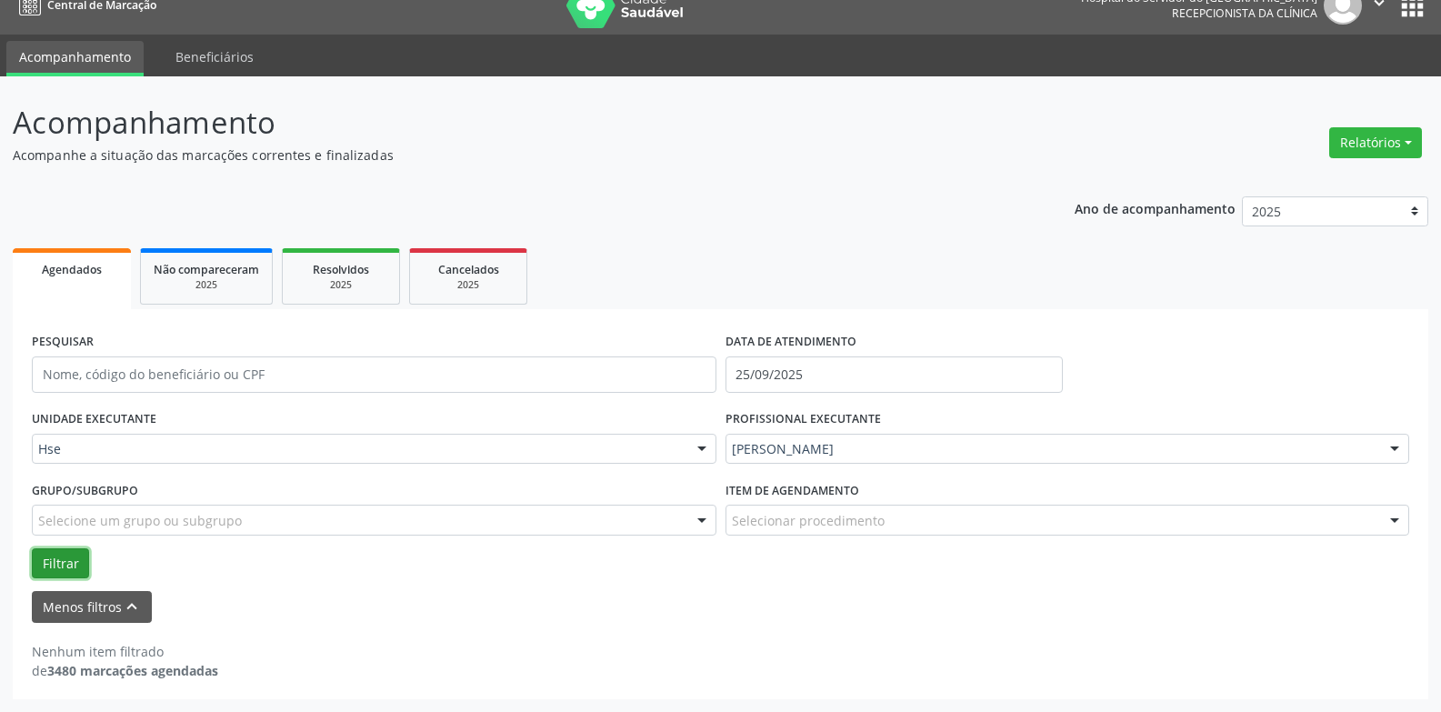
click at [57, 565] on button "Filtrar" at bounding box center [60, 563] width 57 height 31
